Goal: Navigation & Orientation: Understand site structure

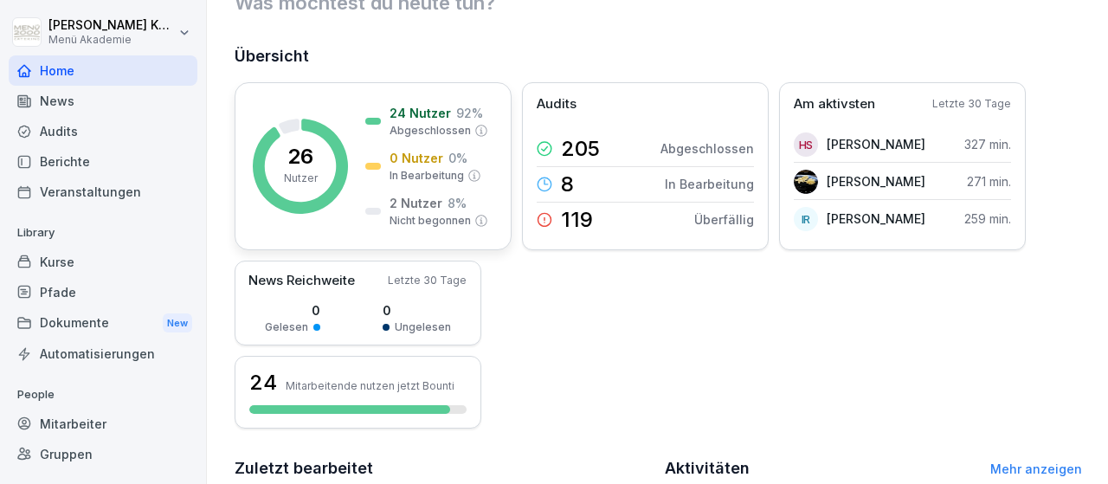
scroll to position [100, 0]
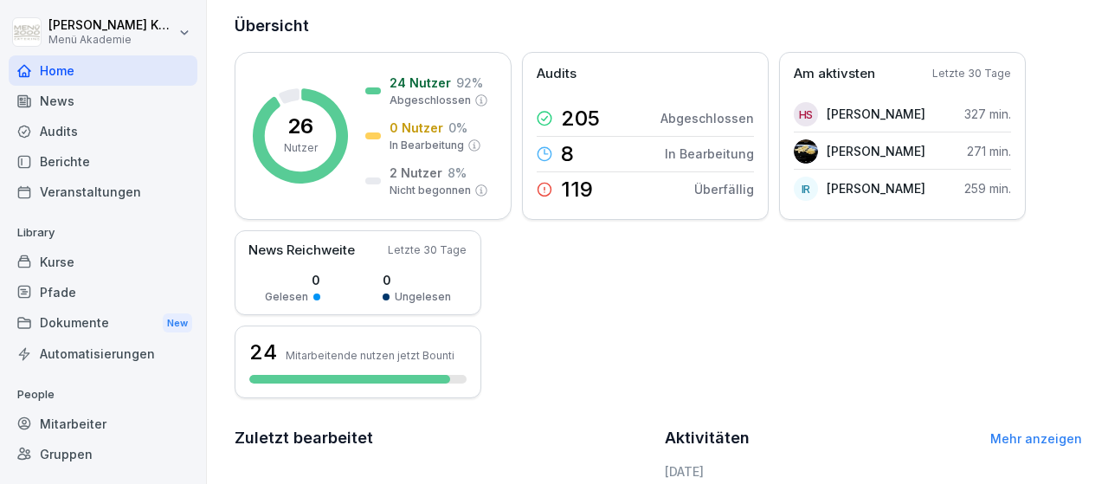
click at [70, 125] on div "Audits" at bounding box center [103, 131] width 189 height 30
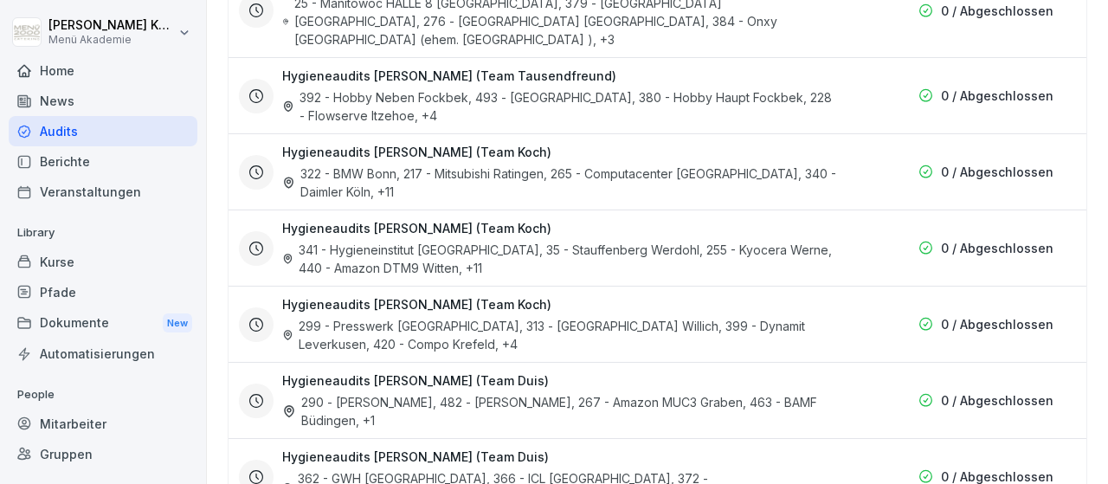
scroll to position [3112, 0]
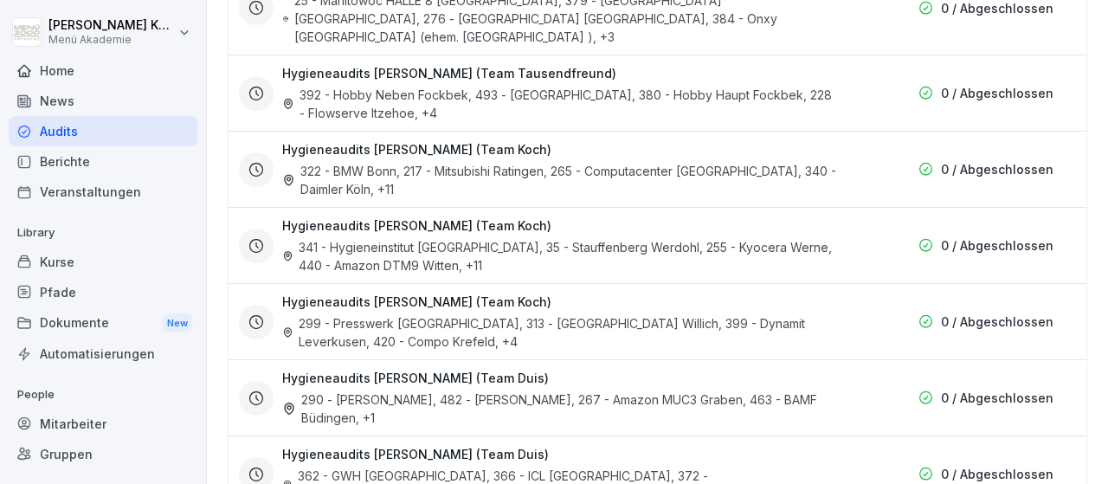
click at [60, 260] on div "Kurse" at bounding box center [103, 262] width 189 height 30
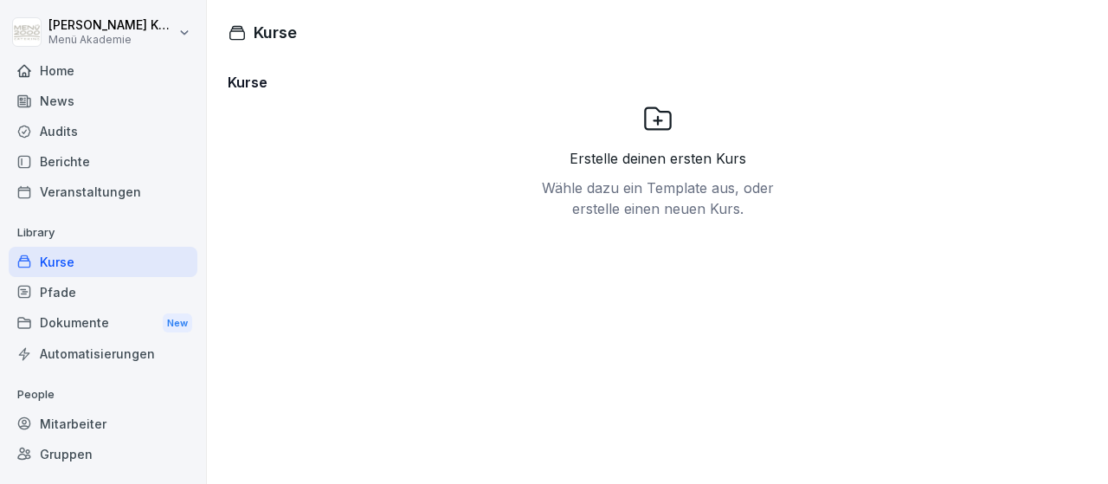
scroll to position [101, 0]
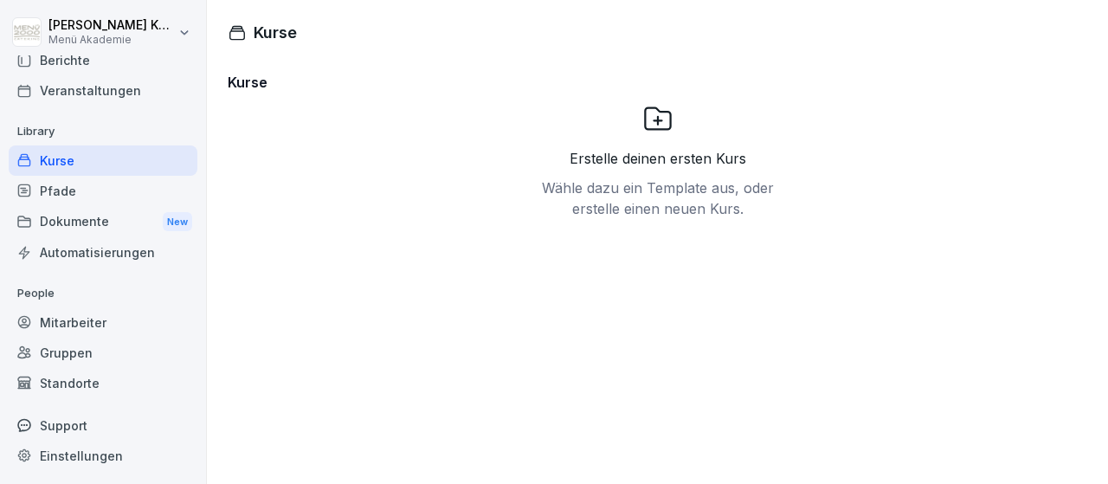
click at [60, 380] on div "Standorte" at bounding box center [103, 383] width 189 height 30
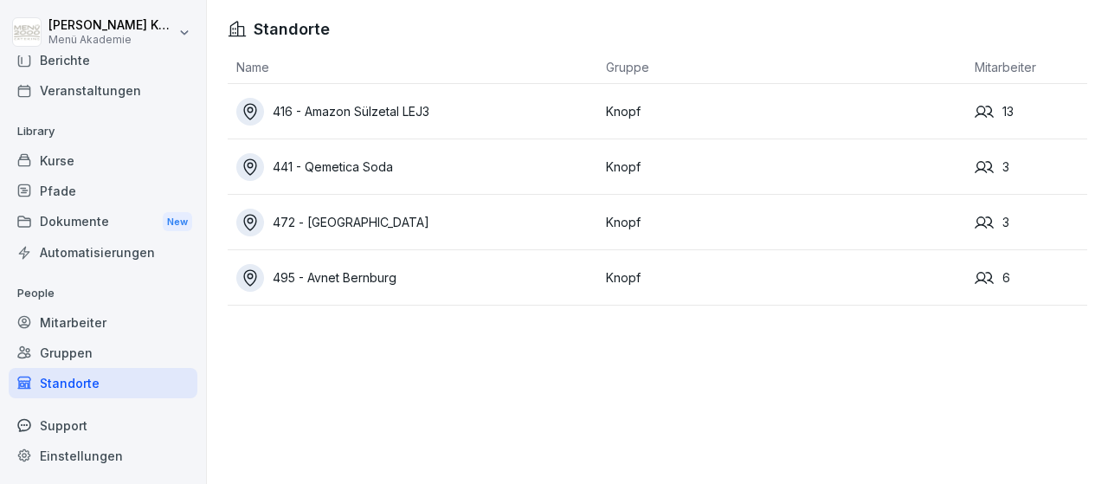
click at [81, 351] on div "Gruppen" at bounding box center [103, 353] width 189 height 30
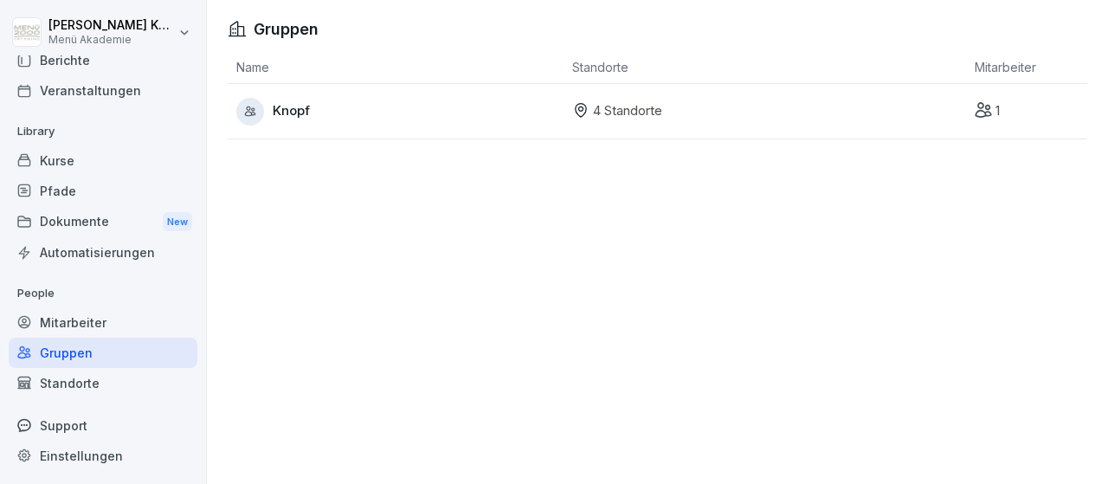
click at [291, 112] on span "Knopf" at bounding box center [291, 111] width 37 height 20
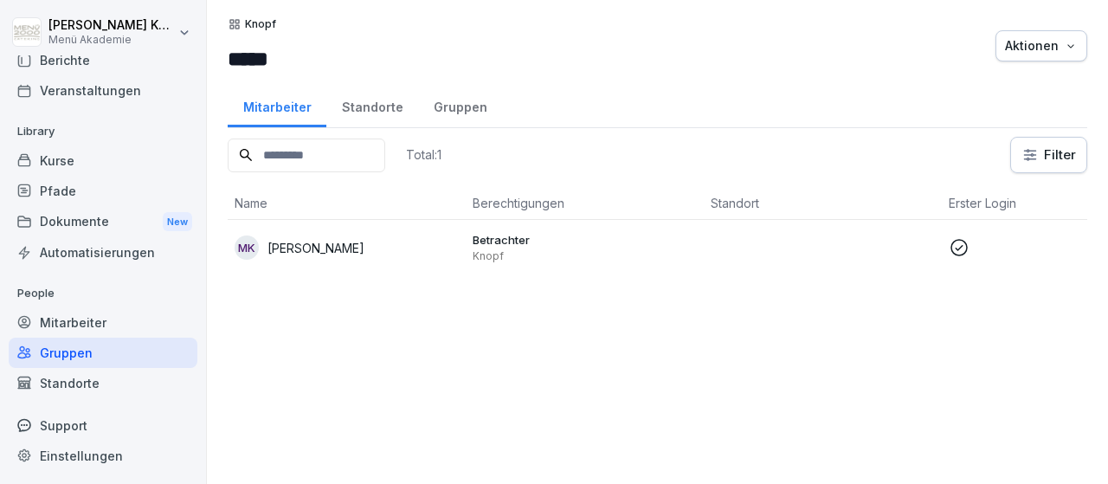
click at [310, 157] on input at bounding box center [307, 155] width 158 height 34
type input "*"
click at [383, 102] on div "Standorte" at bounding box center [372, 105] width 92 height 44
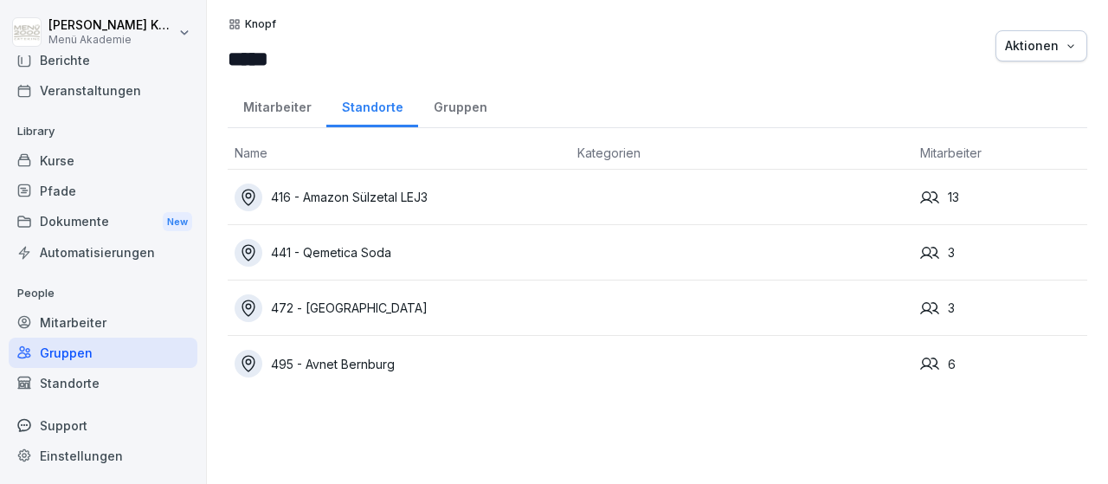
click at [273, 109] on div "Mitarbeiter" at bounding box center [277, 105] width 99 height 44
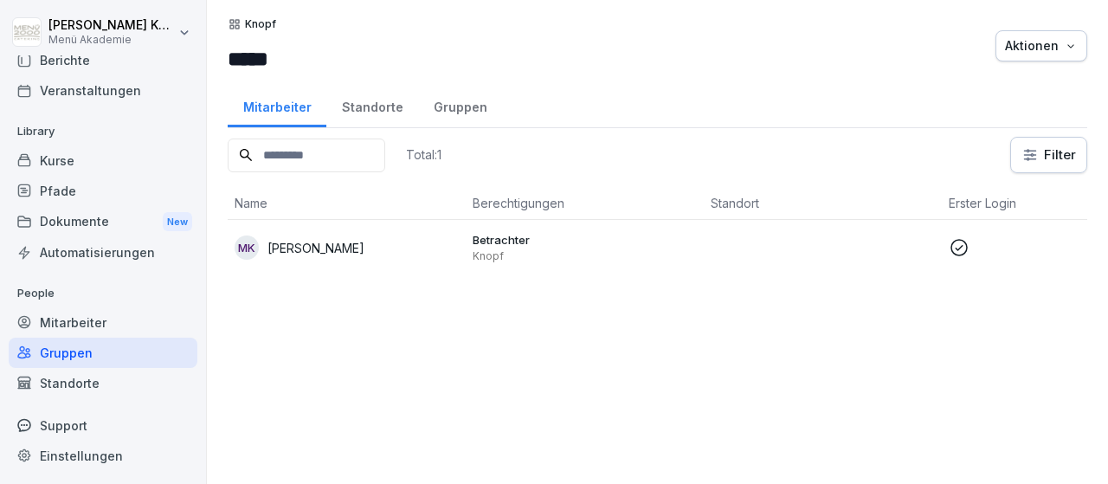
click at [325, 157] on input at bounding box center [307, 155] width 158 height 34
click at [241, 151] on icon at bounding box center [246, 155] width 12 height 12
click at [352, 151] on input "**********" at bounding box center [307, 155] width 158 height 34
type input "*"
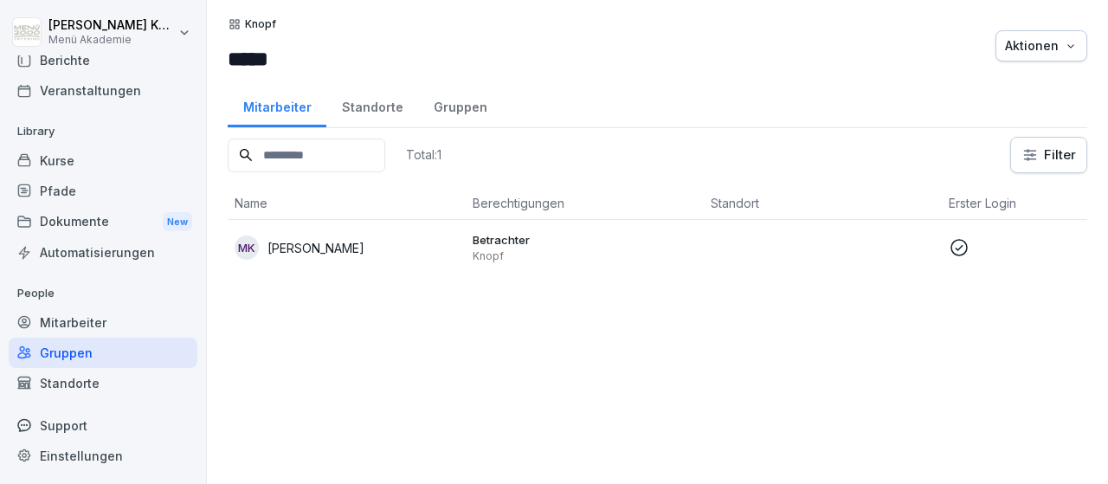
click at [66, 421] on div "Support" at bounding box center [103, 425] width 189 height 30
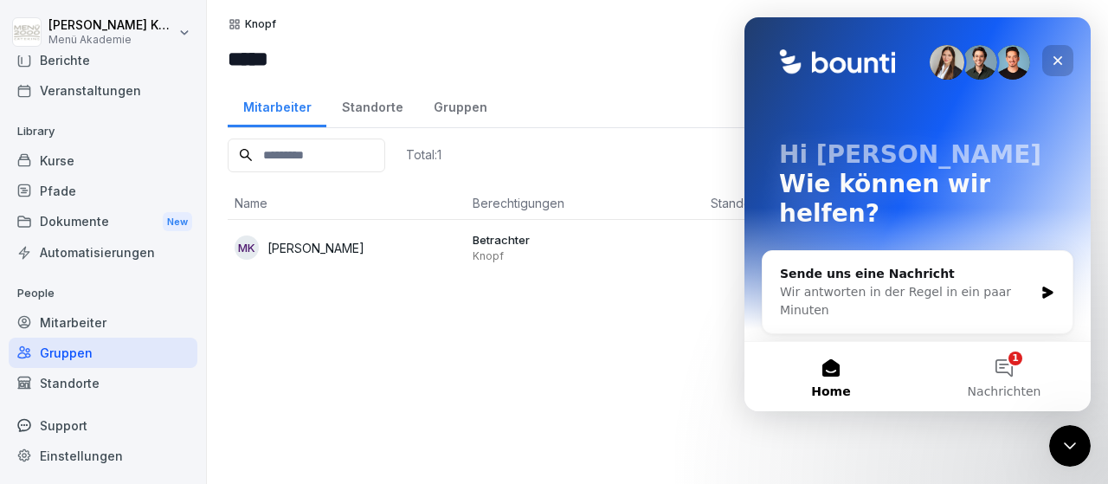
click at [1066, 58] on div "Schließen" at bounding box center [1057, 60] width 31 height 31
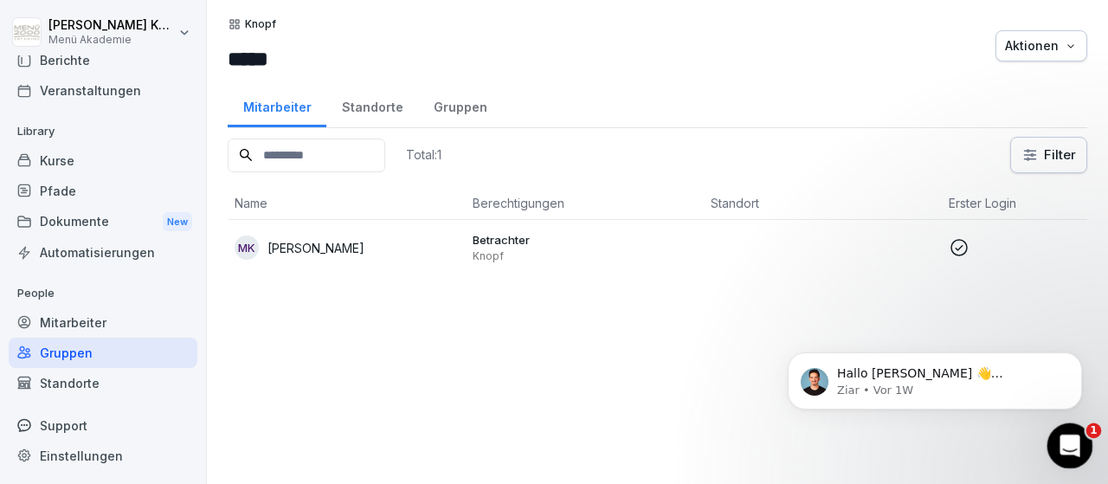
click at [1072, 446] on icon "Intercom-Nachrichtendienst öffnen" at bounding box center [1067, 443] width 29 height 29
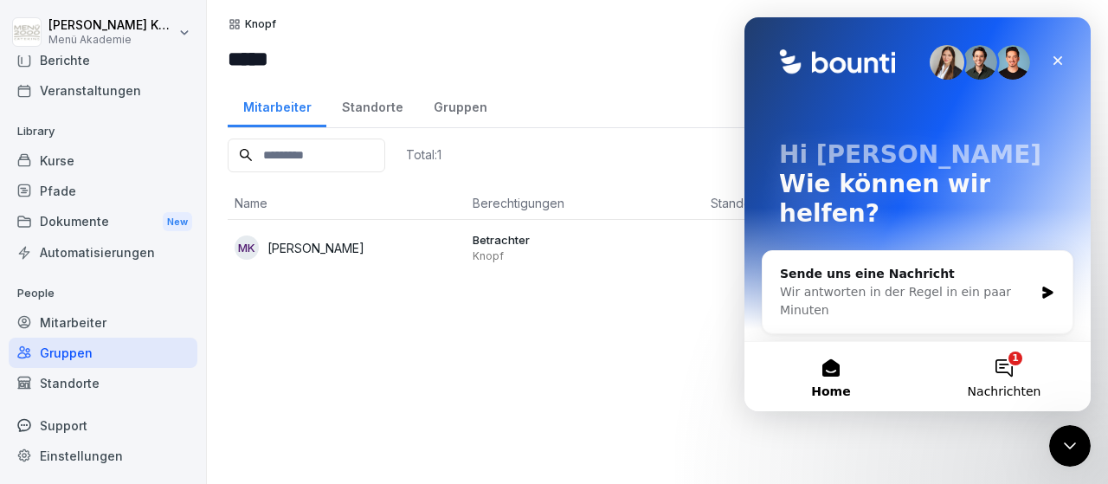
click at [1005, 366] on button "1 Nachrichten" at bounding box center [1003, 376] width 173 height 69
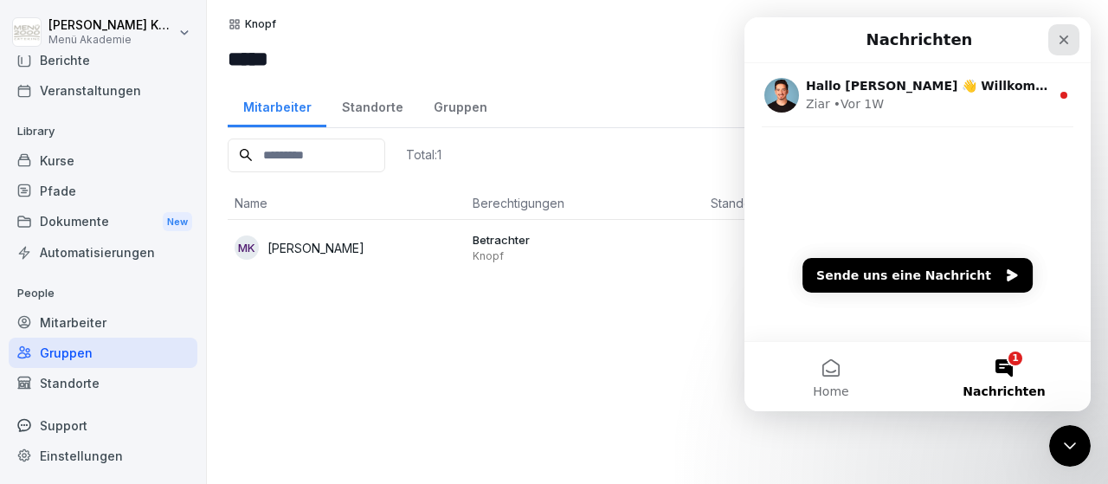
click at [1067, 41] on icon "Schließen" at bounding box center [1064, 40] width 14 height 14
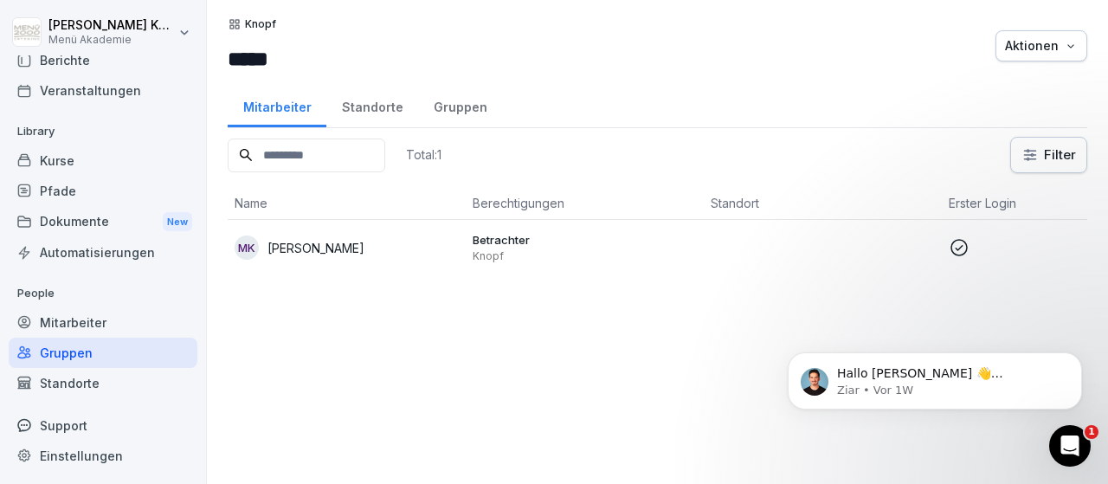
click at [74, 458] on div "Einstellungen" at bounding box center [103, 456] width 189 height 30
select select "**"
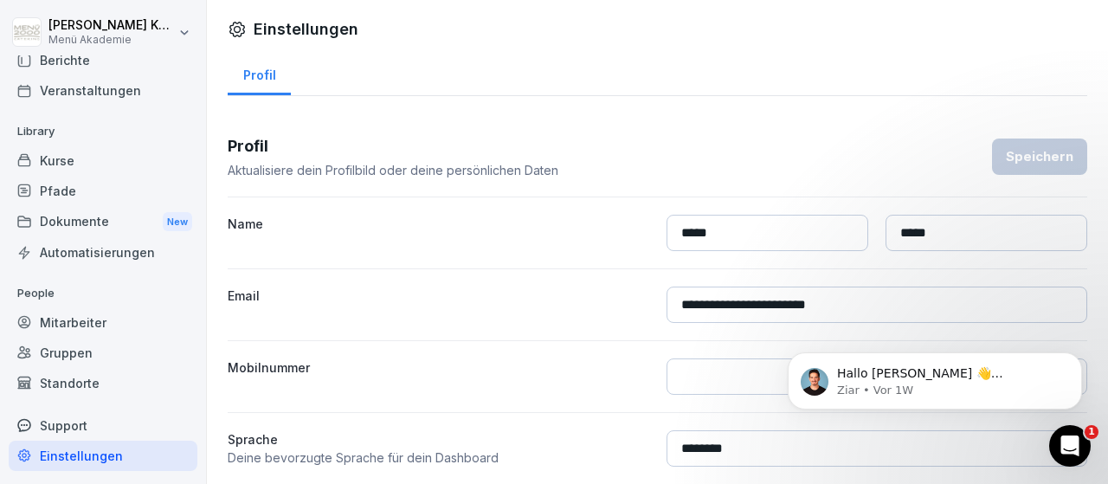
click at [41, 323] on div "Mitarbeiter" at bounding box center [103, 322] width 189 height 30
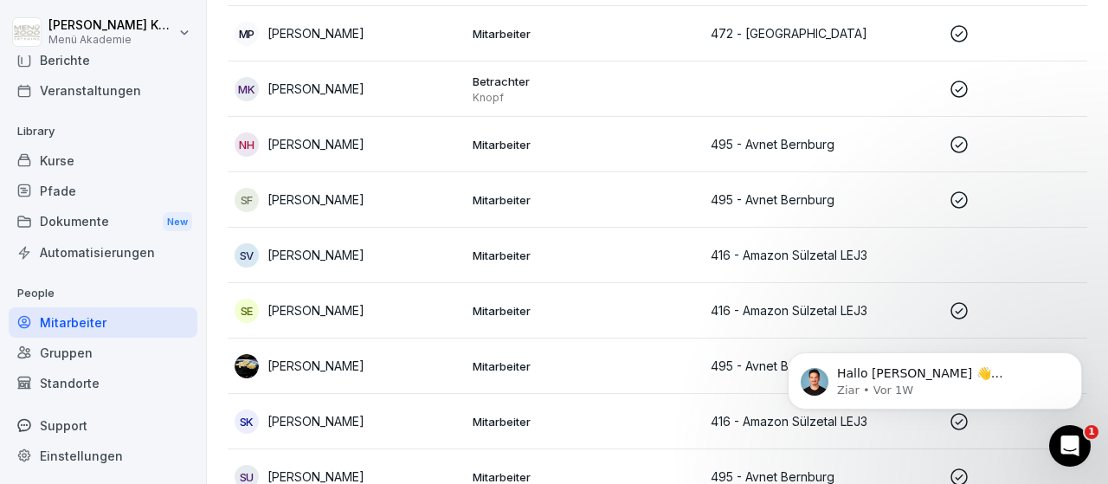
scroll to position [1158, 0]
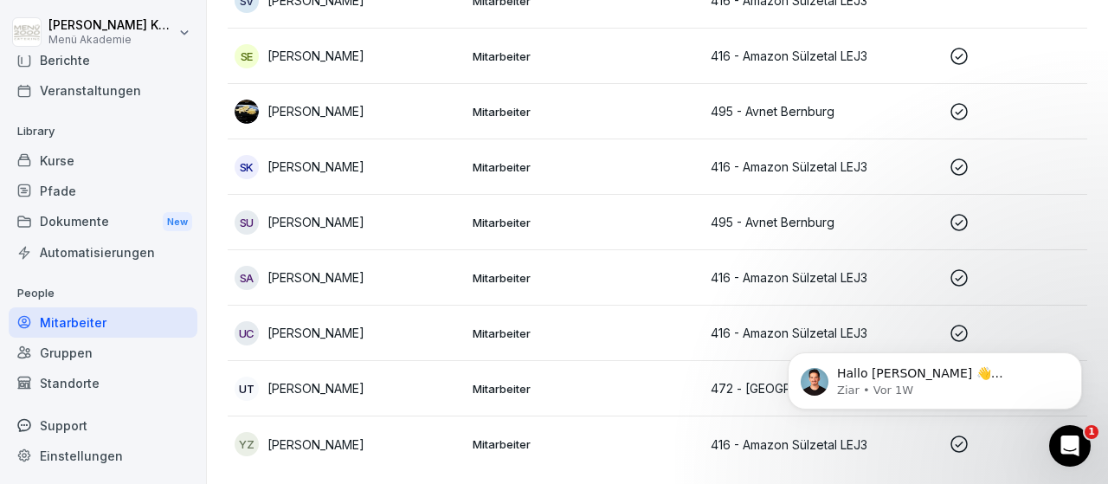
click at [91, 392] on div "Standorte" at bounding box center [103, 383] width 189 height 30
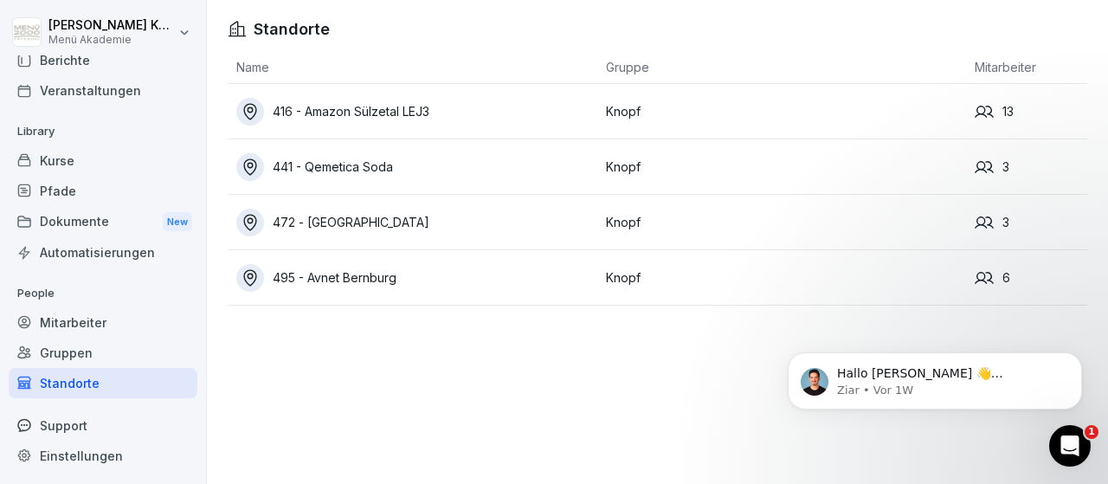
click at [61, 158] on div "Kurse" at bounding box center [103, 160] width 189 height 30
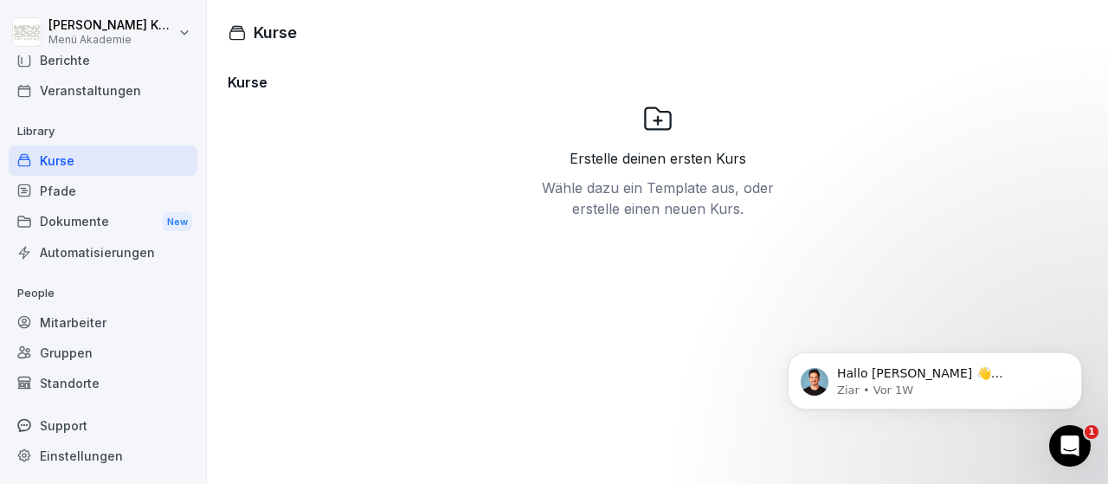
click at [67, 184] on div "Pfade" at bounding box center [103, 191] width 189 height 30
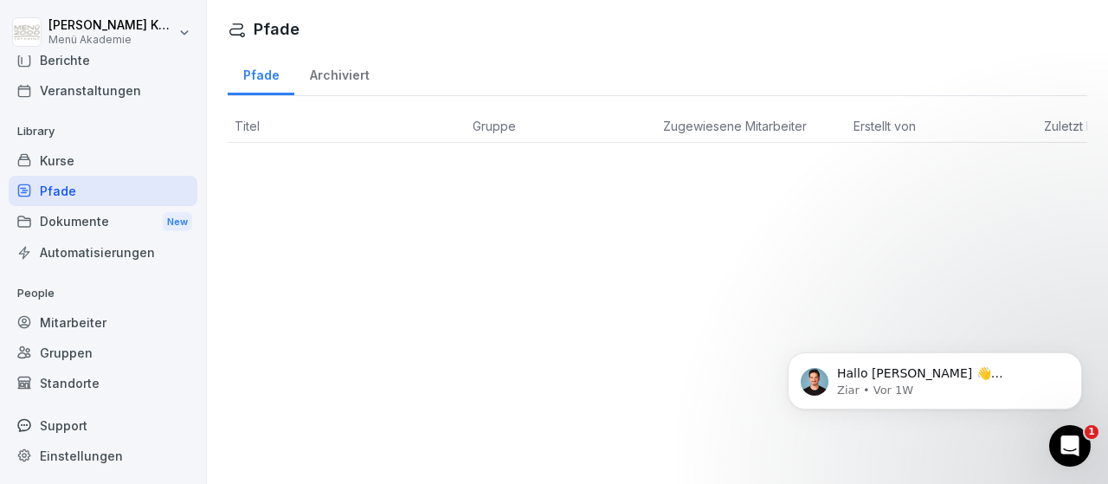
click at [66, 216] on div "Dokumente New" at bounding box center [103, 222] width 189 height 32
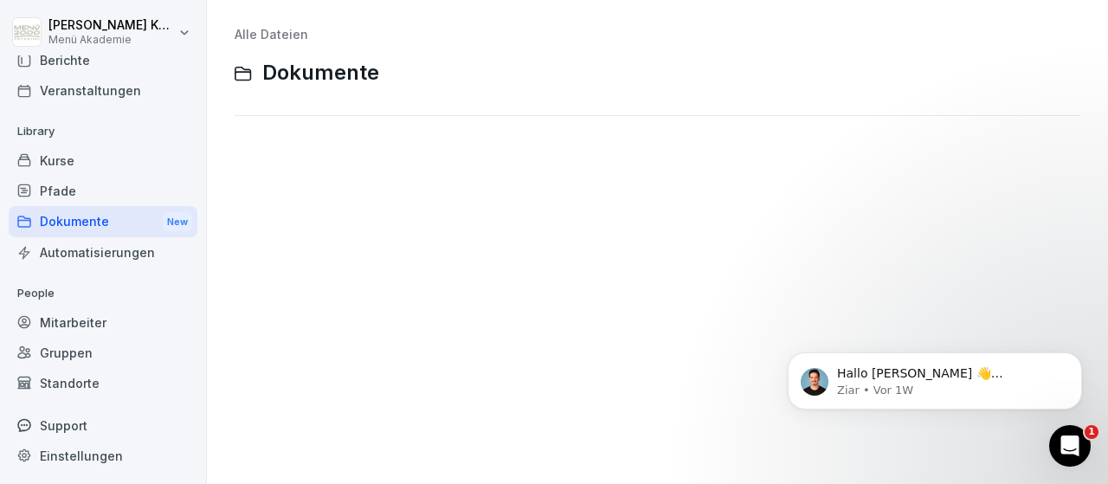
click at [35, 290] on div "Home News Audits Berichte Veranstaltungen Library Kurse Pfade Dokumente New Aut…" at bounding box center [103, 265] width 189 height 420
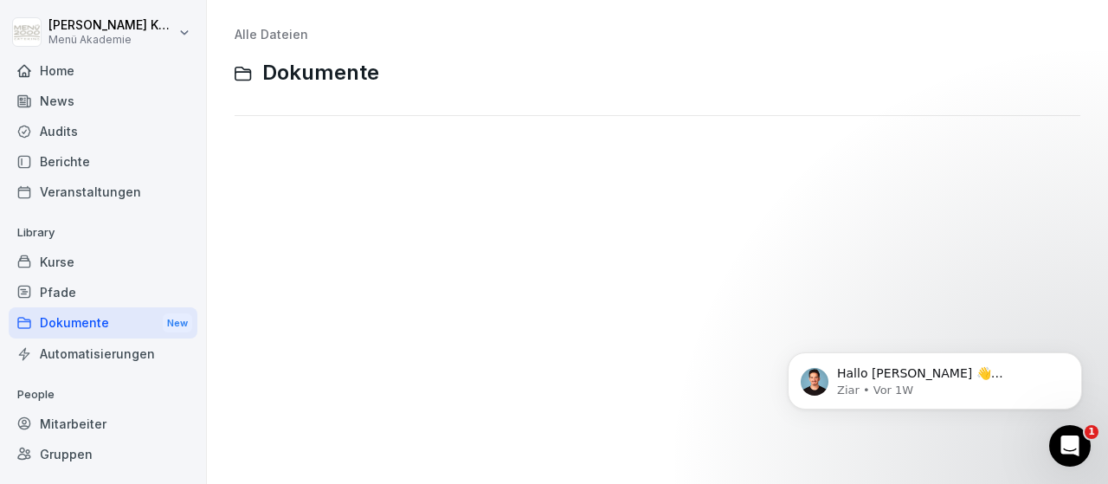
click at [56, 160] on div "Berichte" at bounding box center [103, 161] width 189 height 30
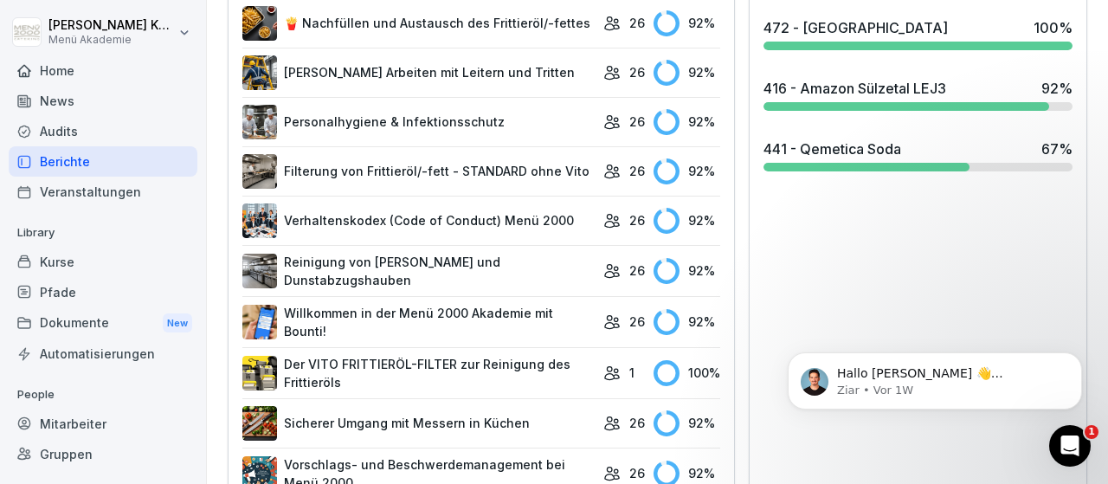
scroll to position [497, 0]
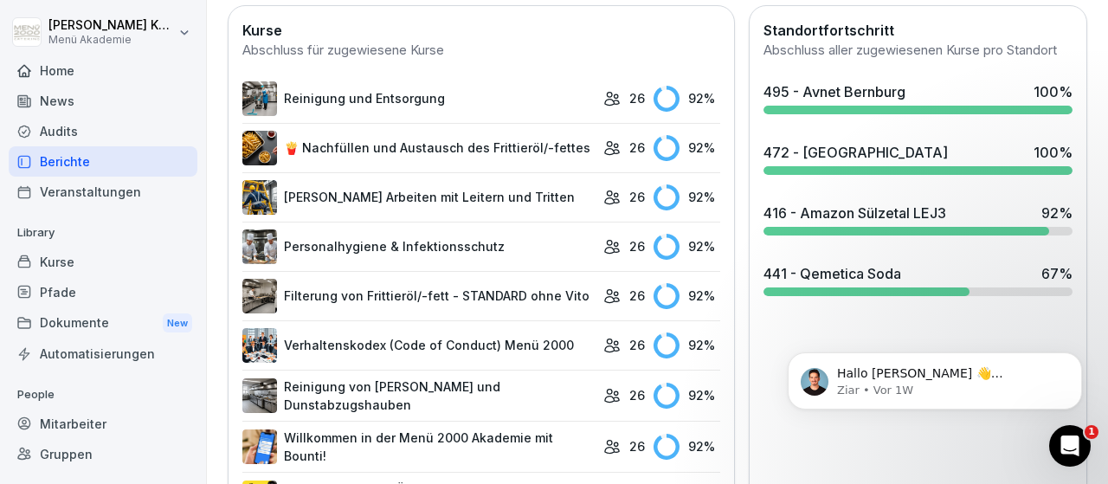
click at [852, 271] on div "441 - Qemetica Soda" at bounding box center [832, 273] width 138 height 21
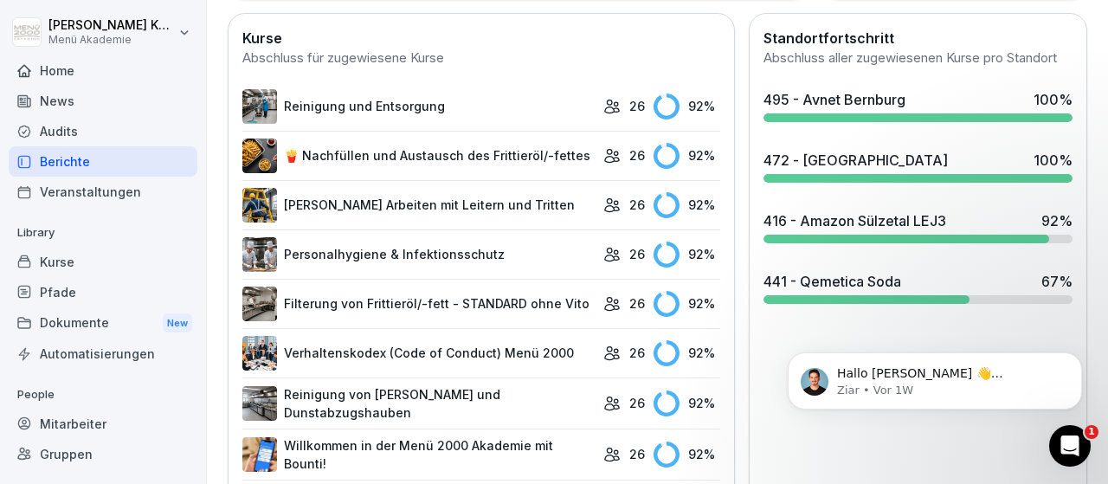
scroll to position [502, 0]
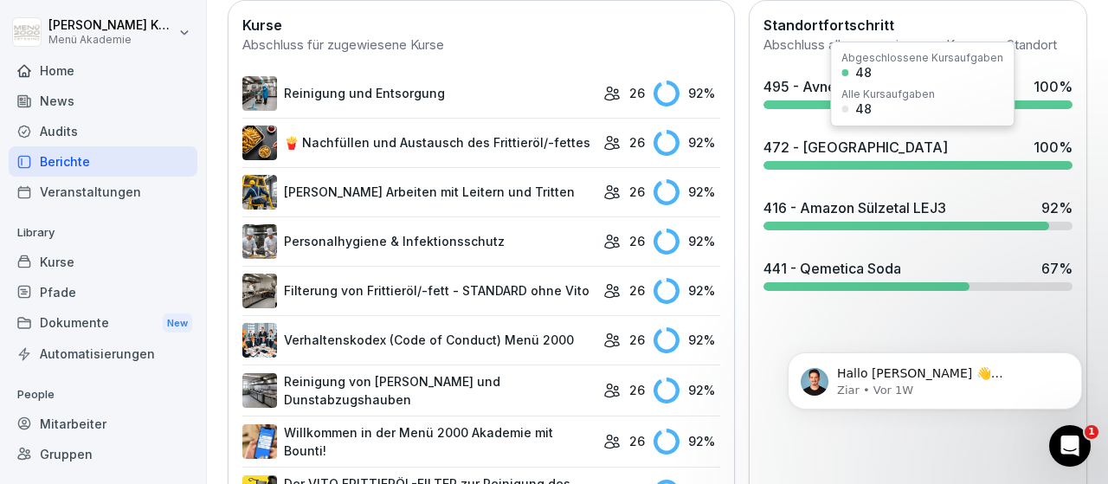
click at [835, 137] on div "472 - [GEOGRAPHIC_DATA]" at bounding box center [855, 147] width 184 height 21
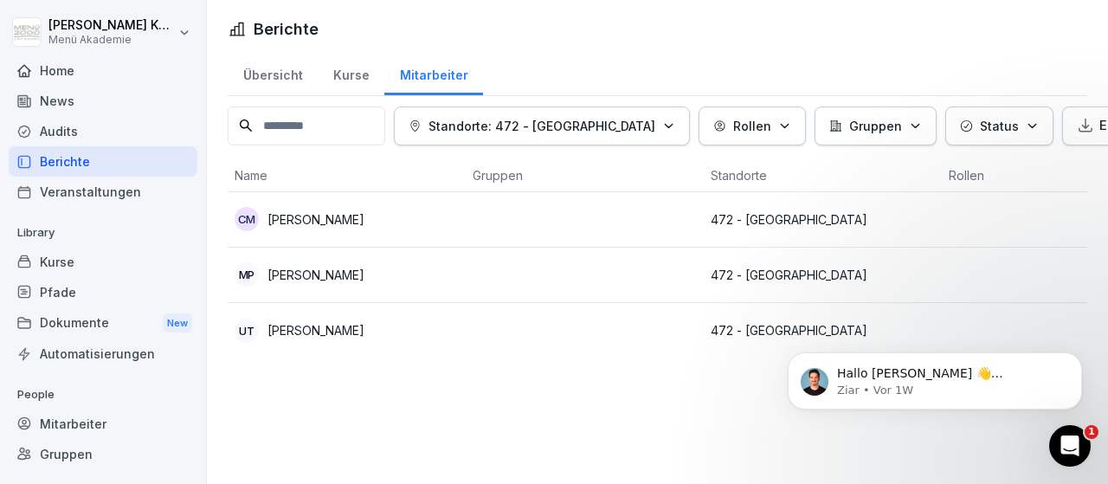
click at [547, 284] on td at bounding box center [585, 275] width 238 height 55
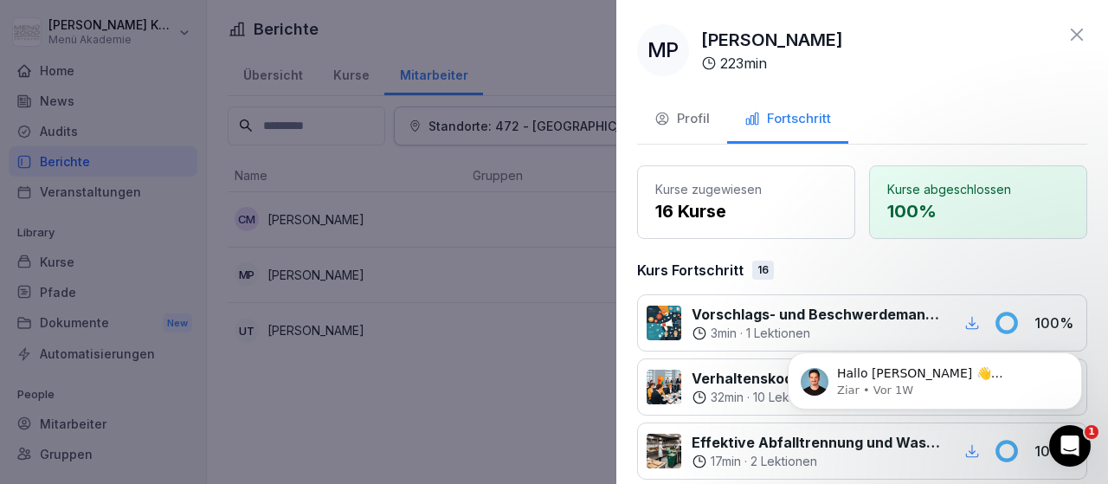
click at [1084, 27] on icon at bounding box center [1076, 34] width 21 height 21
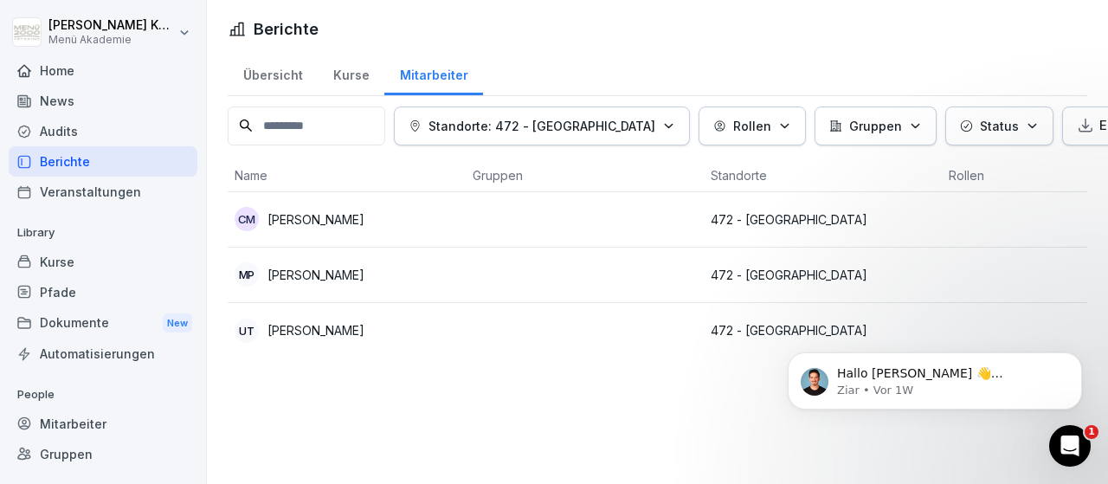
click at [63, 73] on div "Home" at bounding box center [103, 70] width 189 height 30
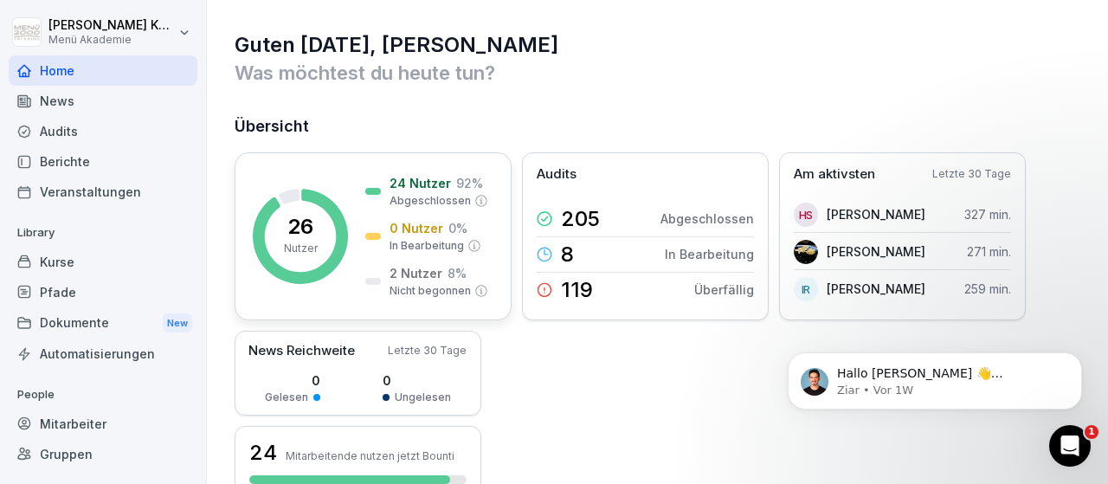
click at [408, 287] on p "Nicht begonnen" at bounding box center [429, 291] width 81 height 16
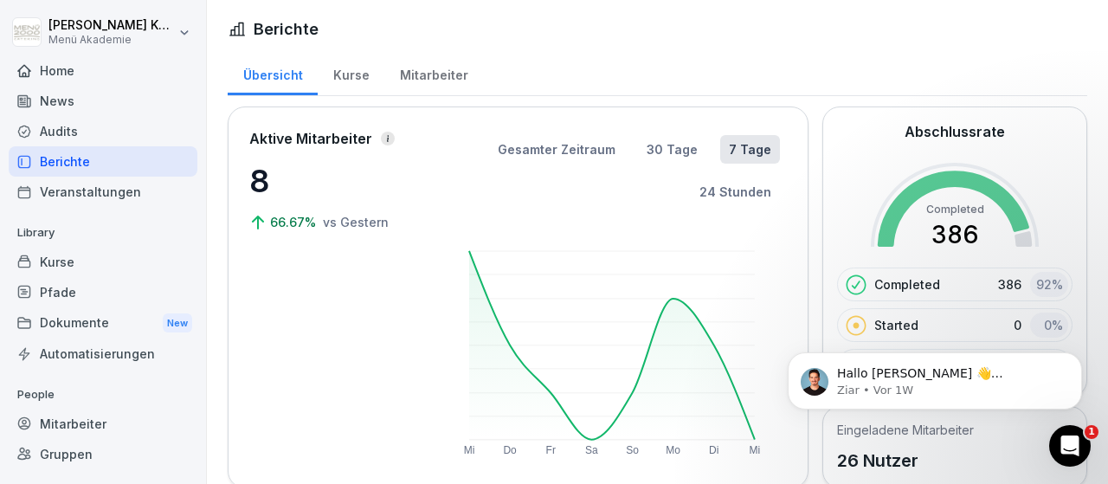
click at [434, 73] on div "Mitarbeiter" at bounding box center [433, 73] width 99 height 44
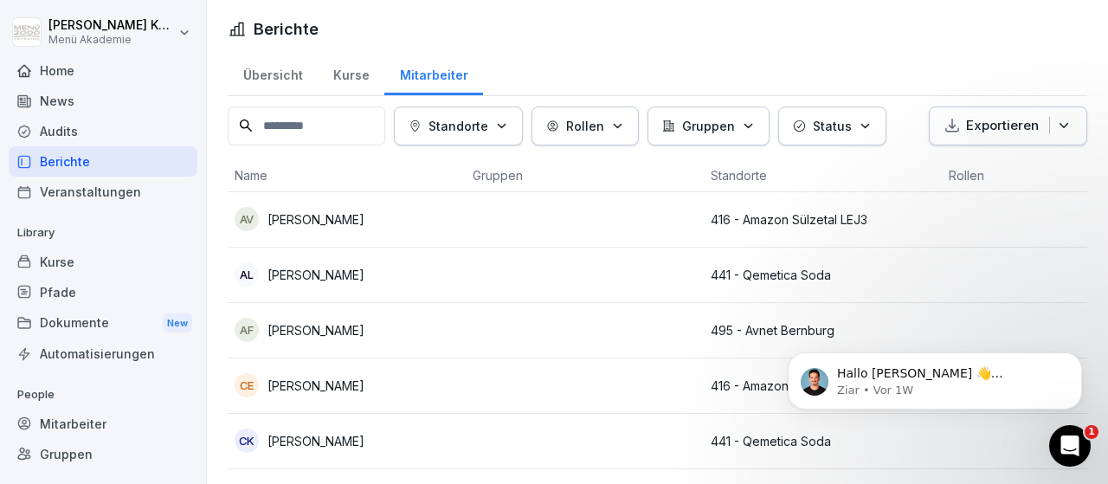
click at [71, 124] on div "Audits" at bounding box center [103, 131] width 189 height 30
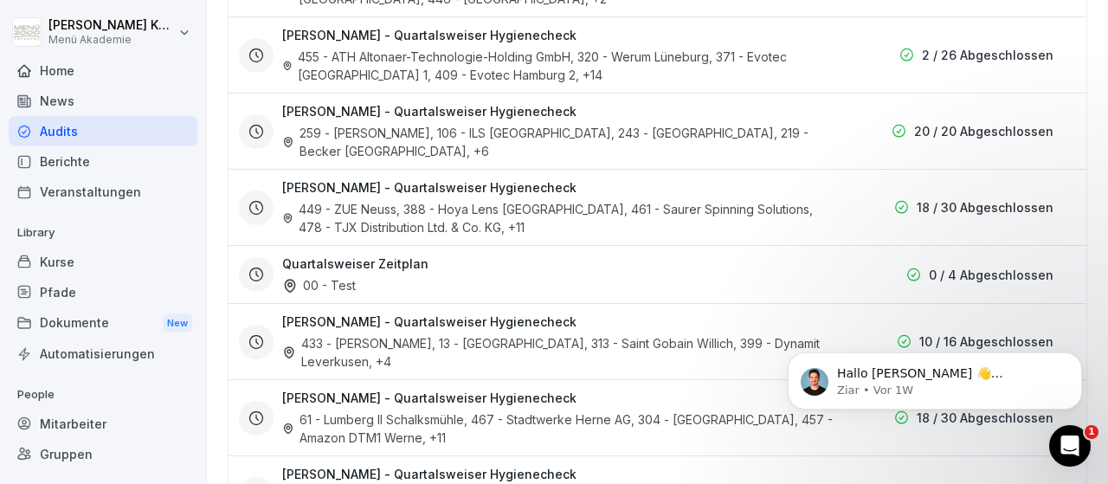
scroll to position [1907, 0]
click at [68, 157] on div "Berichte" at bounding box center [103, 161] width 189 height 30
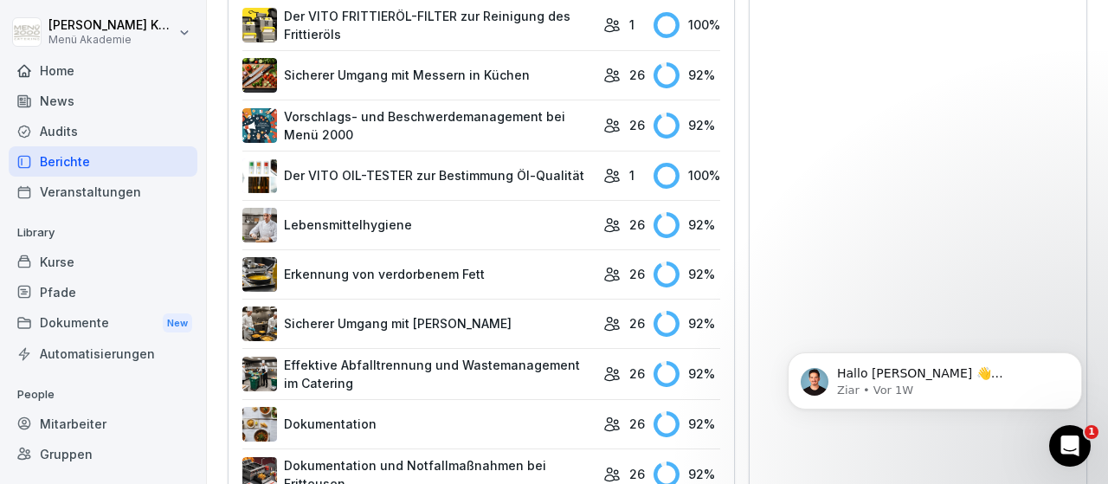
scroll to position [999, 0]
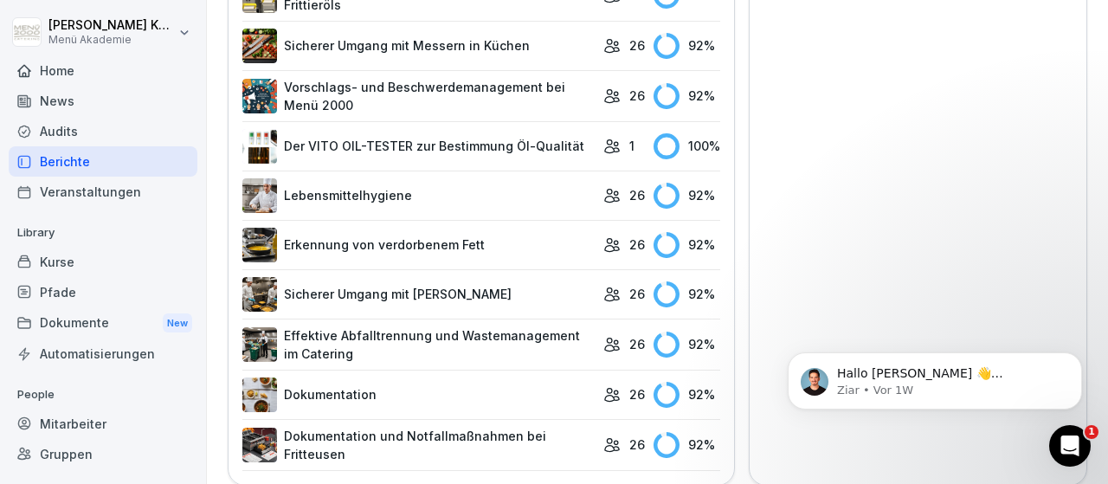
click at [80, 318] on div "Dokumente New" at bounding box center [103, 323] width 189 height 32
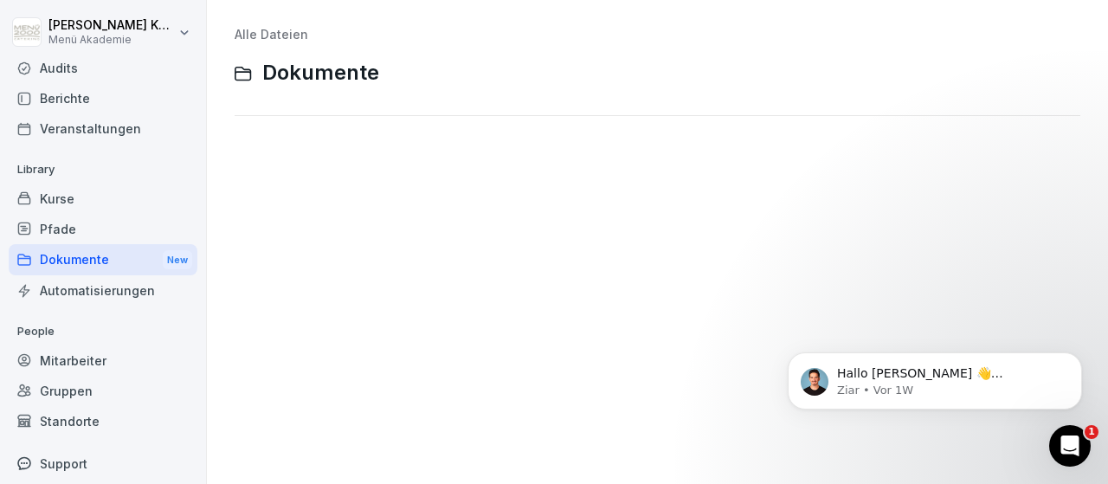
scroll to position [101, 0]
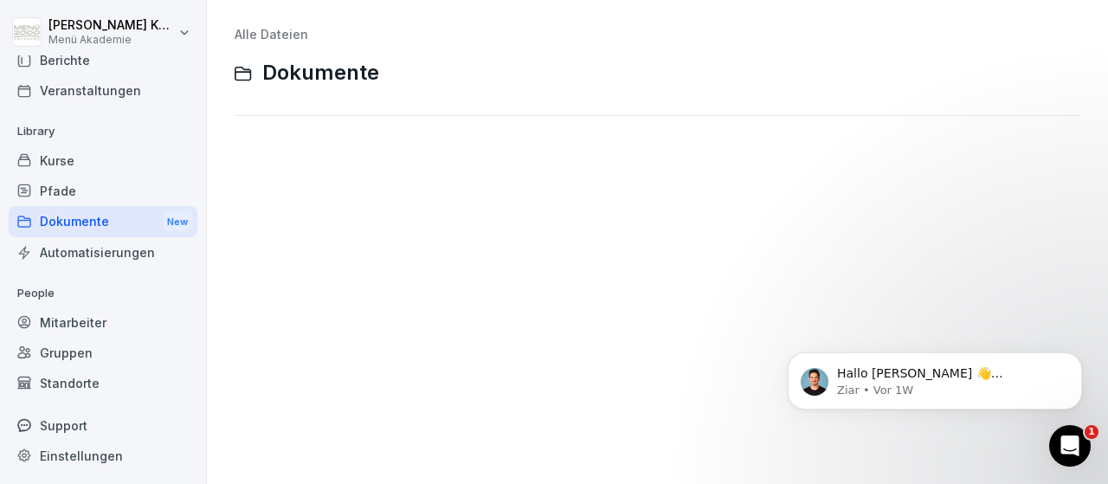
click at [81, 348] on div "Gruppen" at bounding box center [103, 353] width 189 height 30
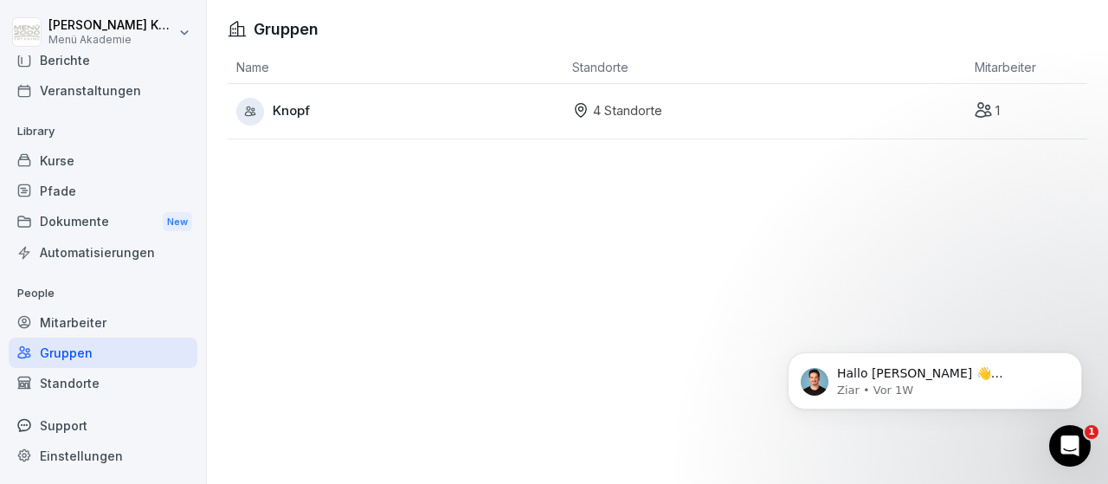
click at [624, 114] on p "4 Standorte" at bounding box center [627, 111] width 69 height 20
click at [78, 318] on div "Mitarbeiter" at bounding box center [103, 322] width 189 height 30
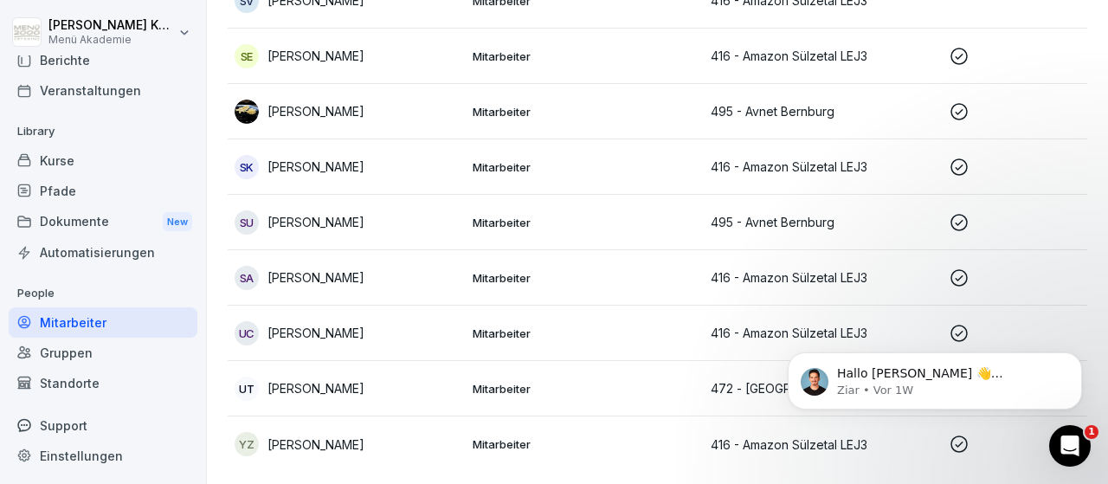
scroll to position [455, 0]
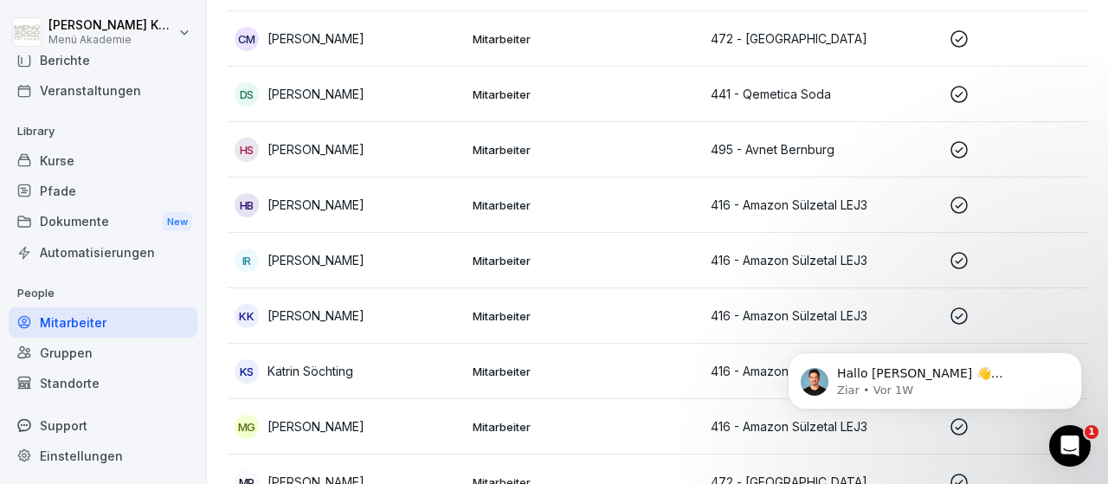
click at [74, 222] on div "Dokumente New" at bounding box center [103, 222] width 189 height 32
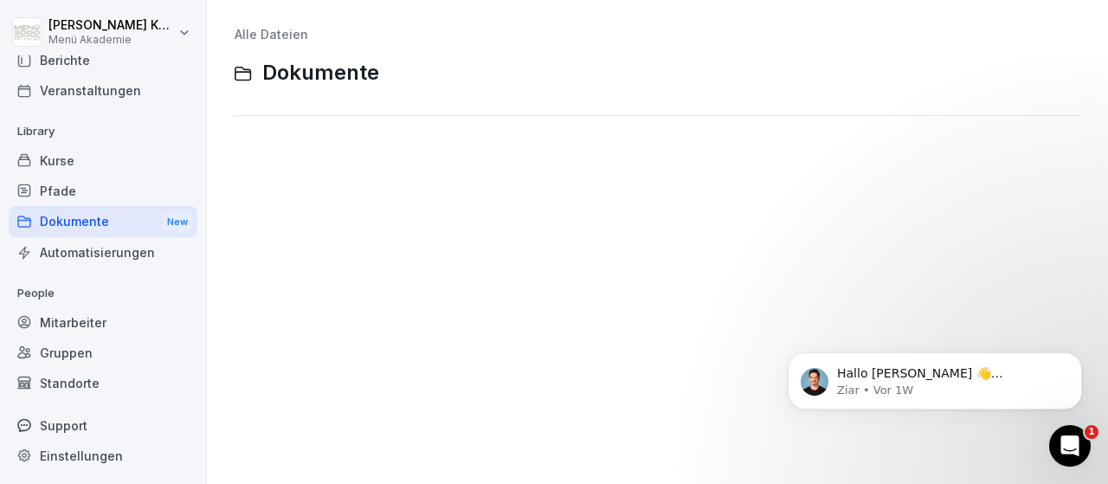
click at [60, 183] on div "Pfade" at bounding box center [103, 191] width 189 height 30
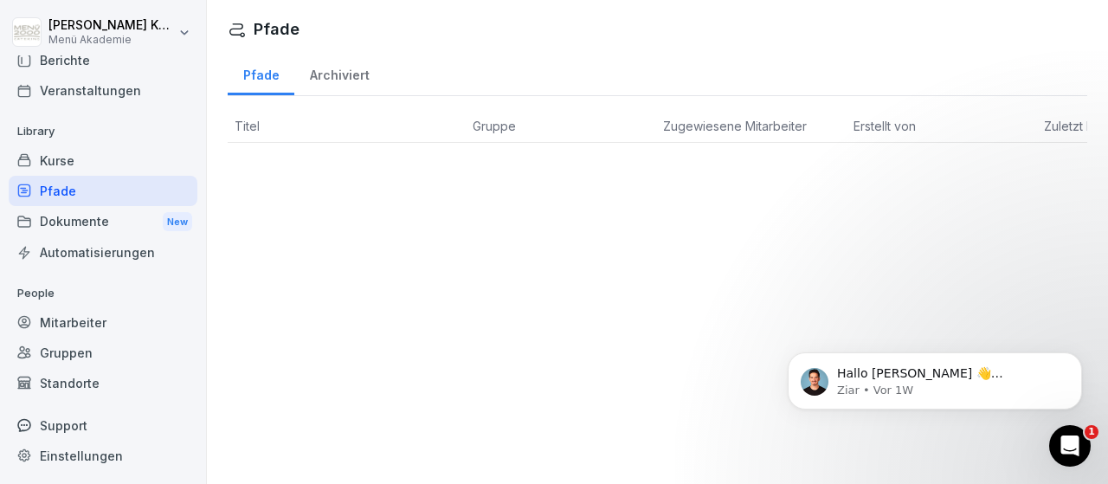
click at [61, 157] on div "Kurse" at bounding box center [103, 160] width 189 height 30
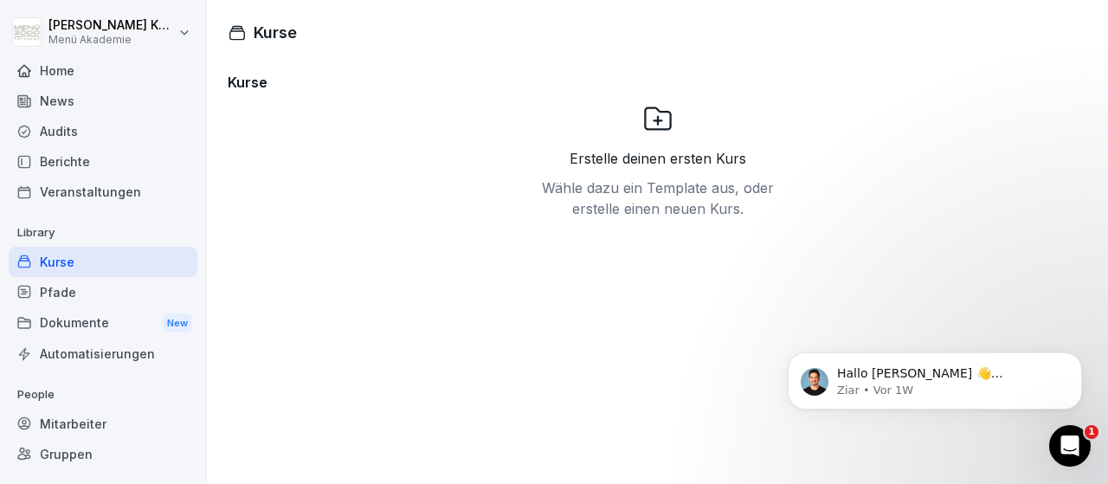
click at [94, 184] on div "Veranstaltungen" at bounding box center [103, 192] width 189 height 30
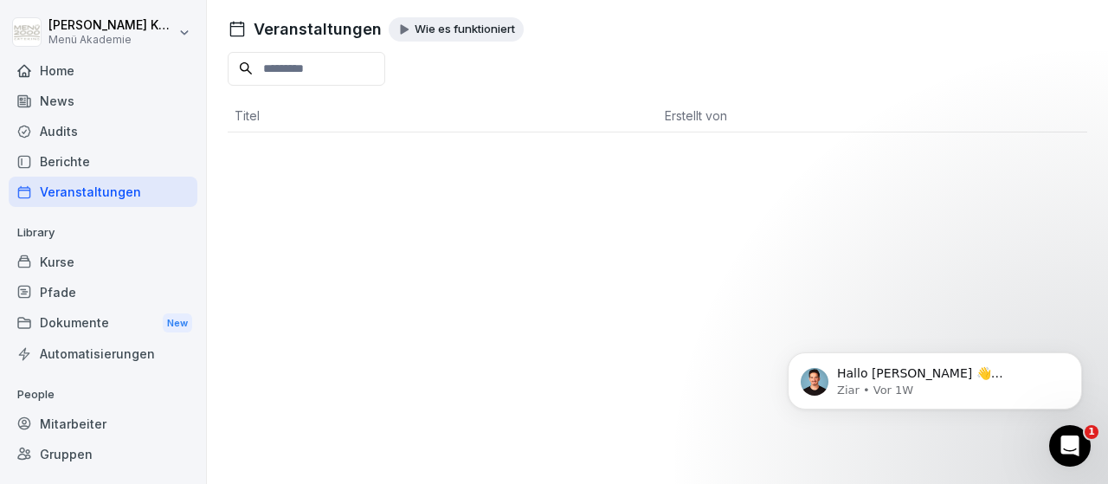
click at [76, 158] on div "Berichte" at bounding box center [103, 161] width 189 height 30
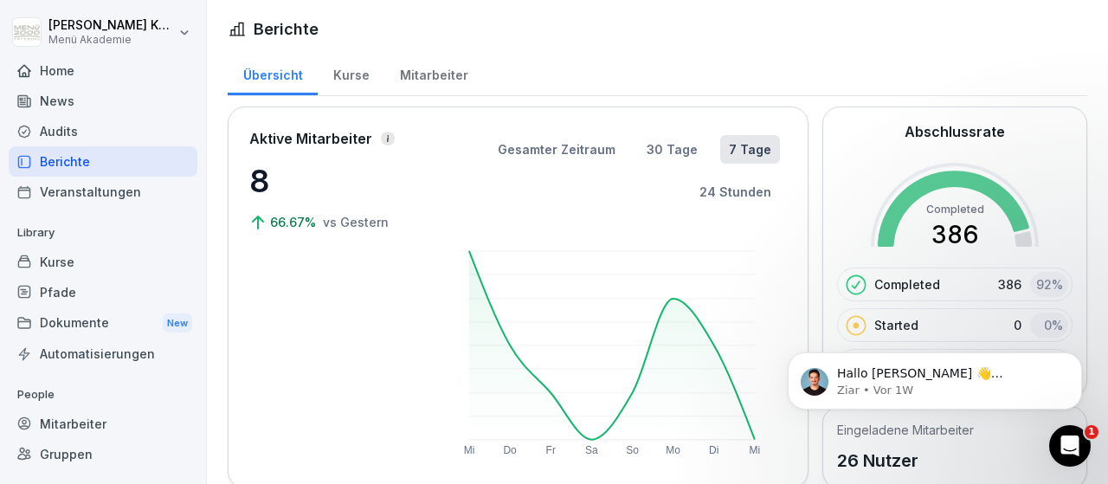
click at [61, 126] on div "Audits" at bounding box center [103, 131] width 189 height 30
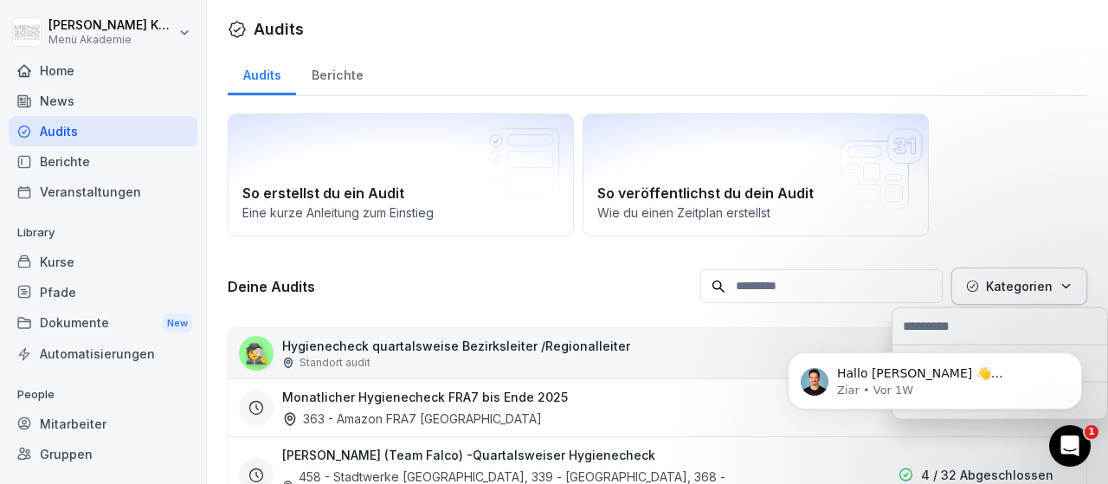
click at [1070, 281] on icon "button" at bounding box center [1065, 286] width 13 height 13
click at [1029, 209] on html "[PERSON_NAME] Menü Akademie Home News Audits Berichte Veranstaltungen Library K…" at bounding box center [554, 242] width 1108 height 484
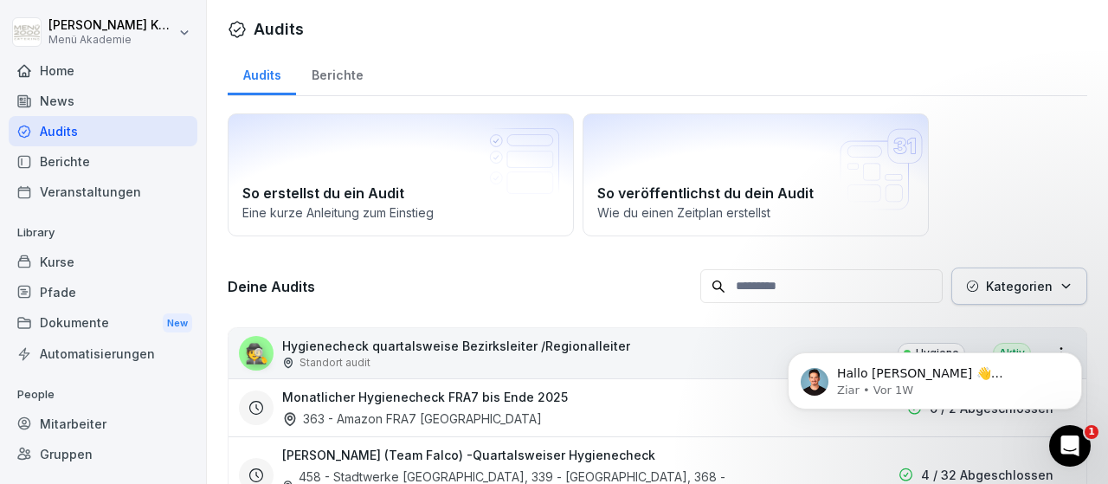
drag, startPoint x: 85, startPoint y: 56, endPoint x: 66, endPoint y: 78, distance: 28.8
click at [68, 76] on div "Home" at bounding box center [103, 70] width 189 height 30
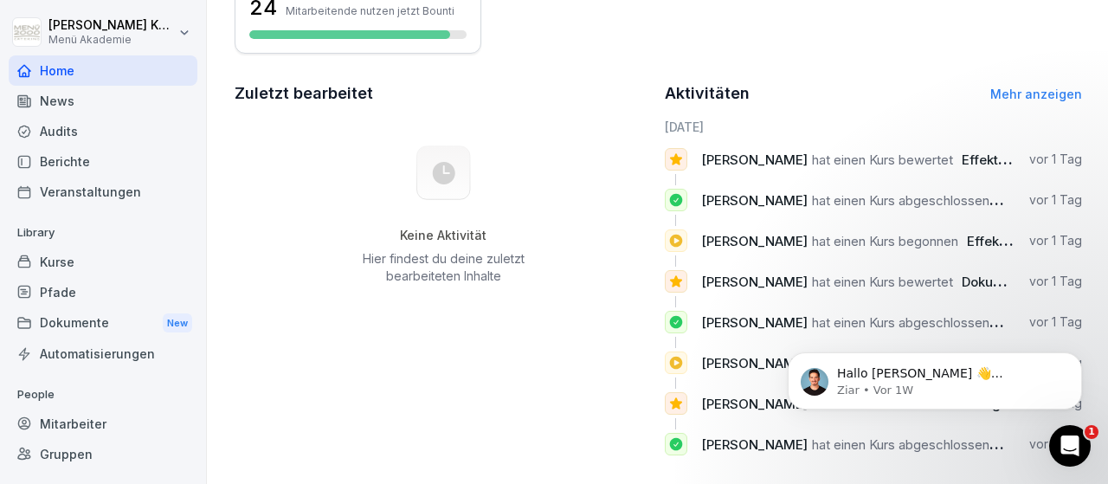
scroll to position [460, 0]
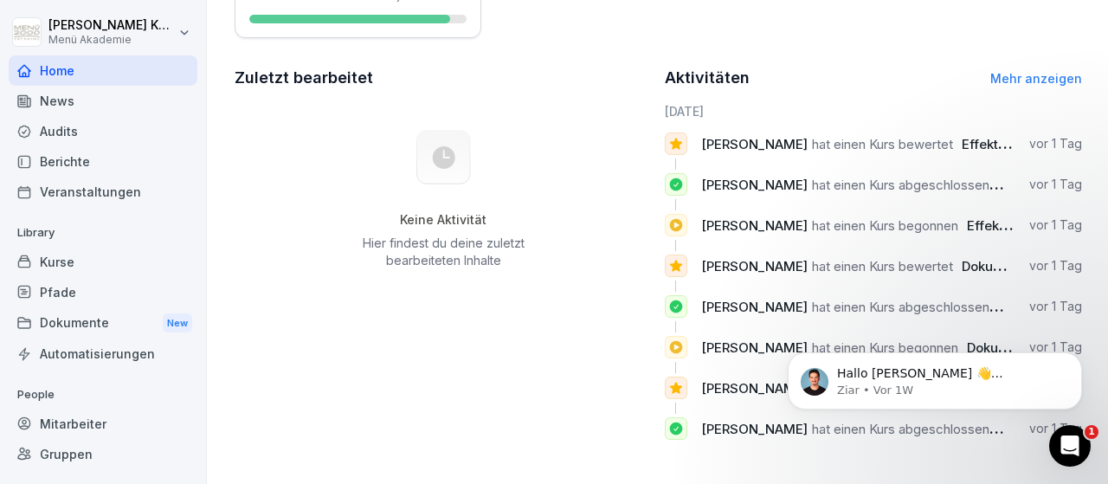
click at [1033, 73] on link "Mehr anzeigen" at bounding box center [1036, 78] width 92 height 15
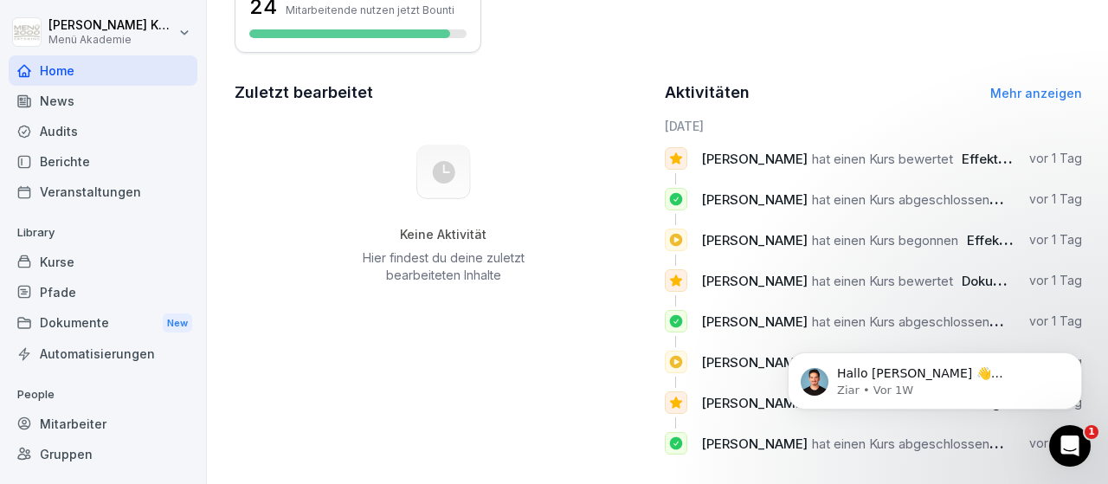
scroll to position [460, 0]
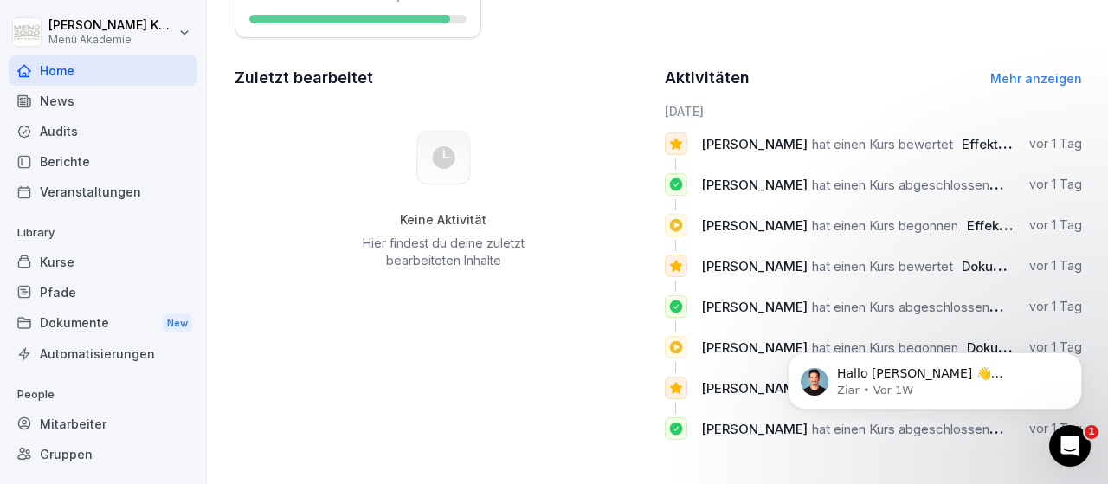
click at [66, 132] on div "Audits" at bounding box center [103, 131] width 189 height 30
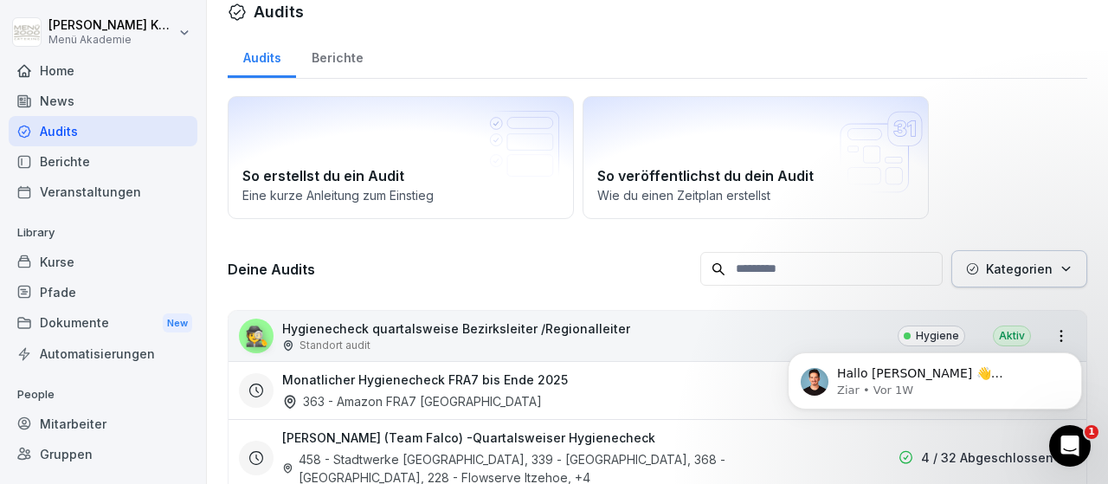
click at [68, 158] on div "Berichte" at bounding box center [103, 161] width 189 height 30
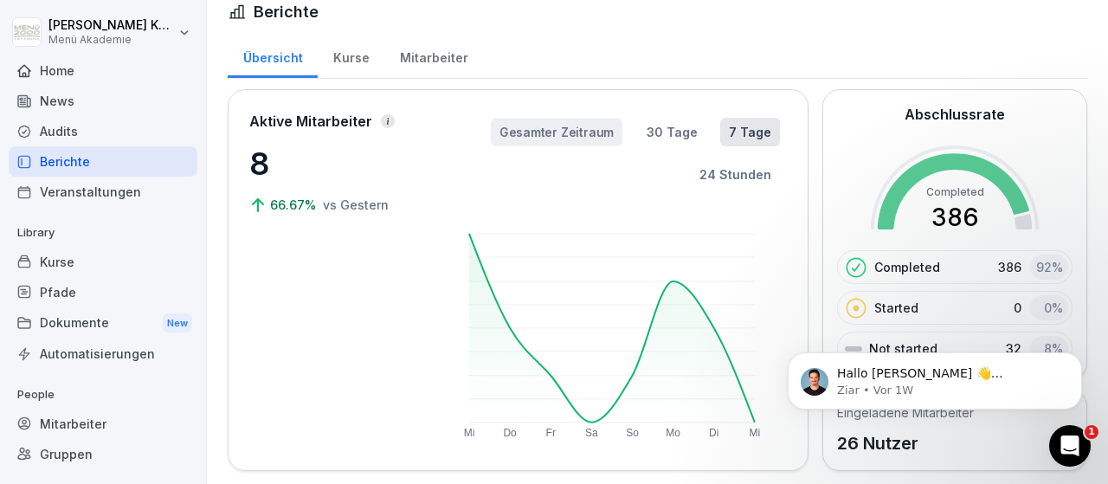
click at [588, 134] on button "Gesamter Zeitraum" at bounding box center [557, 132] width 132 height 28
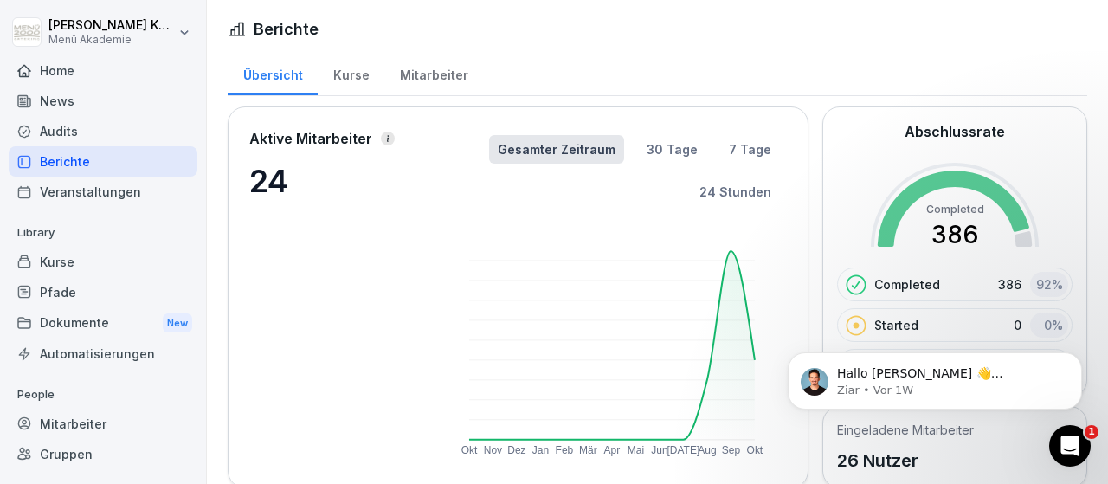
click at [347, 70] on div "Kurse" at bounding box center [351, 73] width 67 height 44
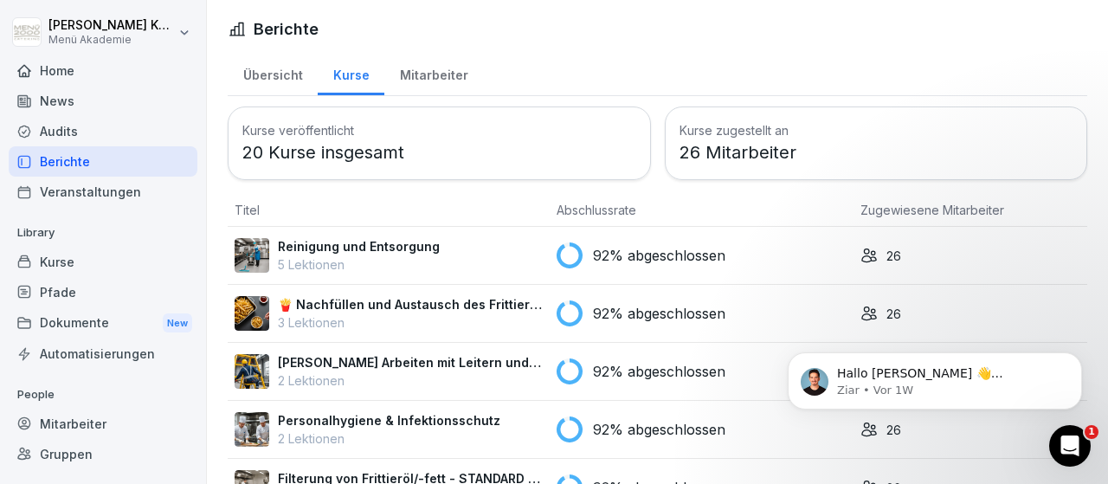
click at [75, 69] on div "Home" at bounding box center [103, 70] width 189 height 30
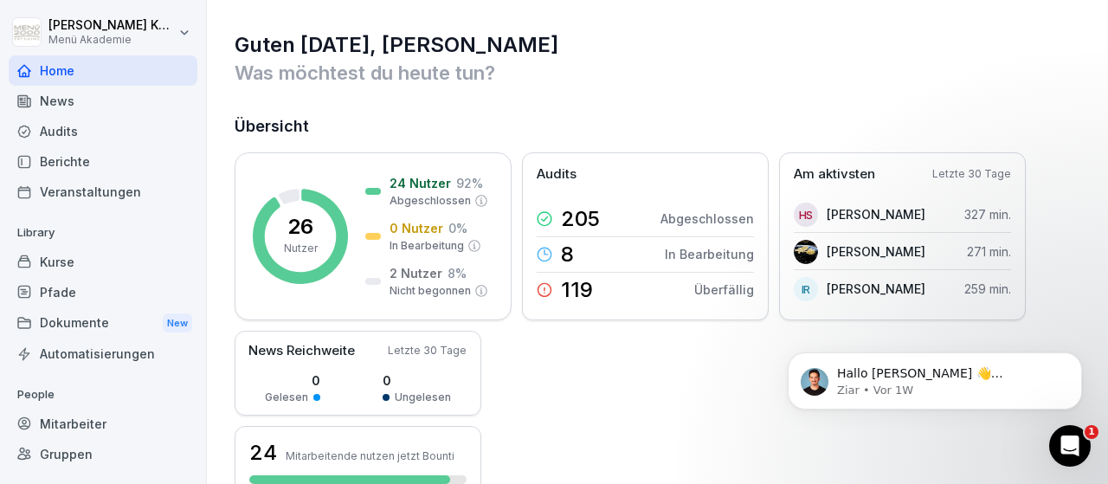
click at [66, 159] on div "Berichte" at bounding box center [103, 161] width 189 height 30
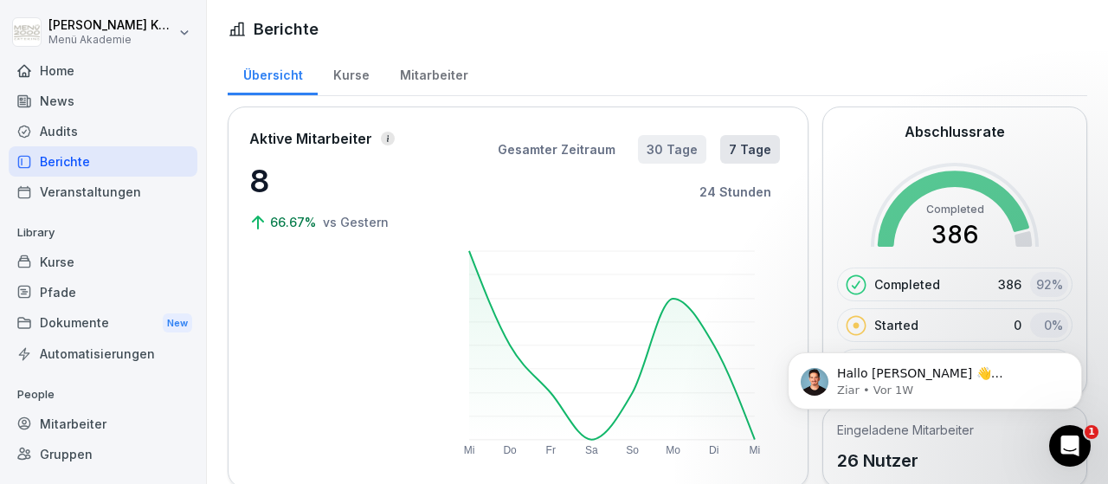
click at [691, 145] on button "30 Tage" at bounding box center [672, 149] width 68 height 29
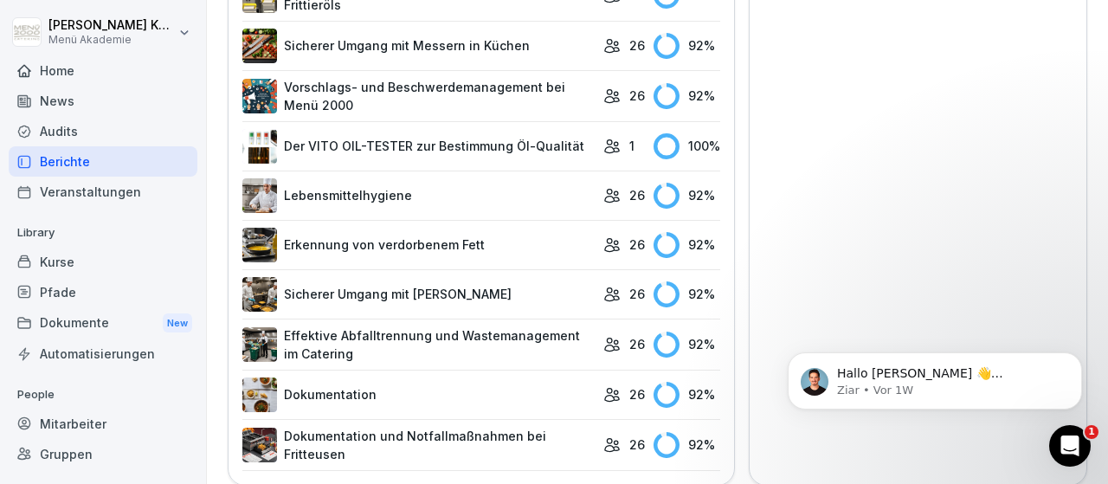
scroll to position [101, 0]
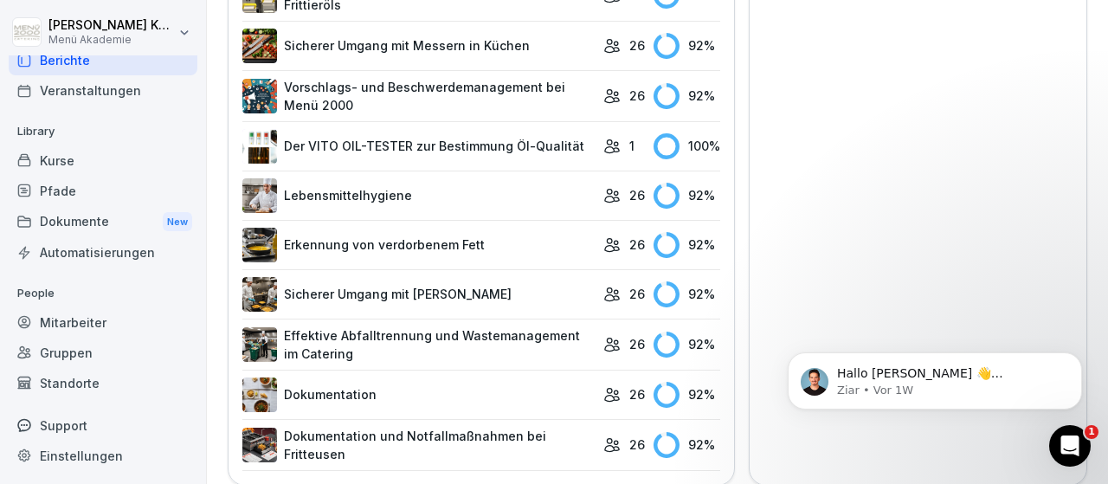
click at [88, 458] on div "Einstellungen" at bounding box center [103, 456] width 189 height 30
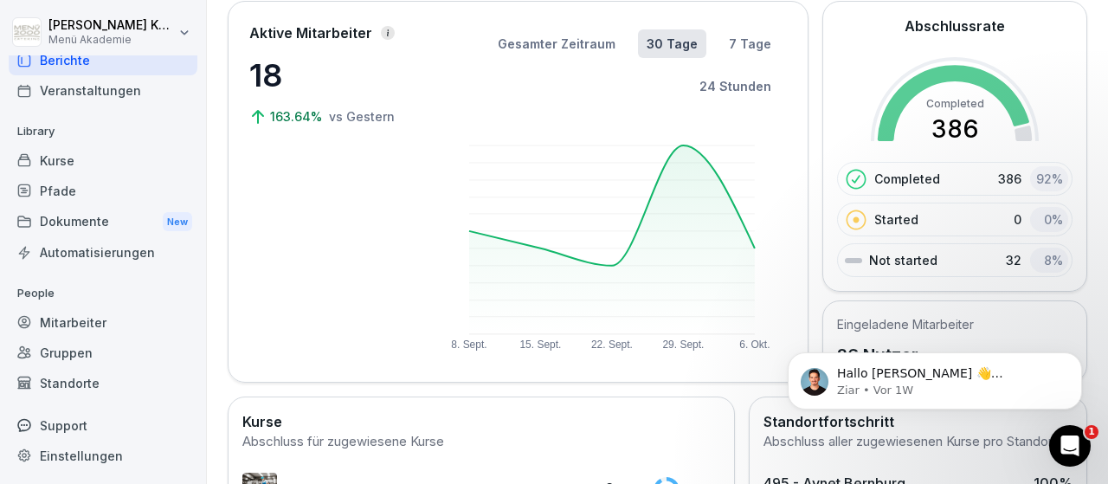
select select "**"
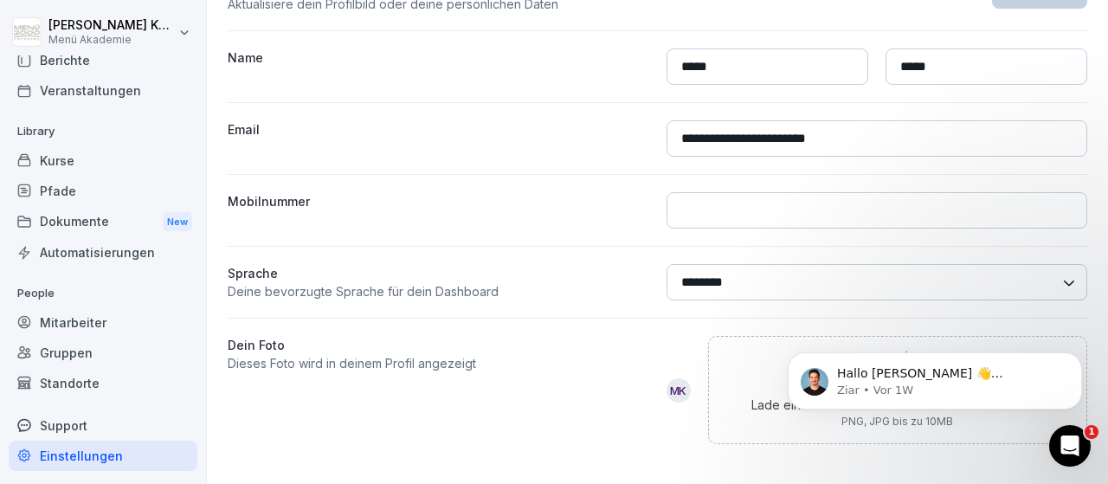
scroll to position [0, 0]
